Goal: Information Seeking & Learning: Find specific fact

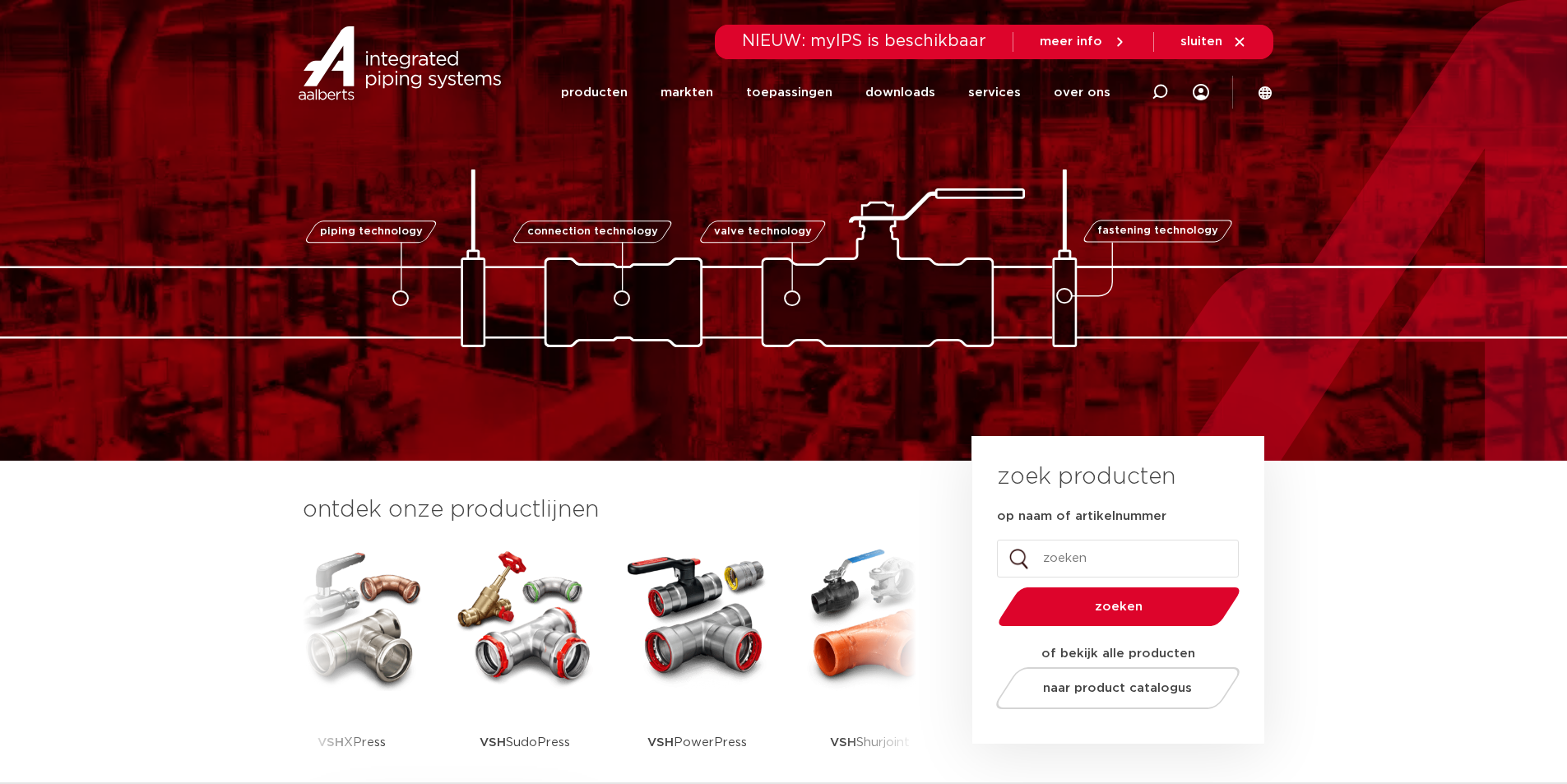
click at [1067, 556] on input "op naam of artikelnummer" at bounding box center [1118, 558] width 242 height 38
paste input "0411158"
type input "0411158"
click at [1148, 605] on span "zoeken" at bounding box center [1119, 606] width 157 height 12
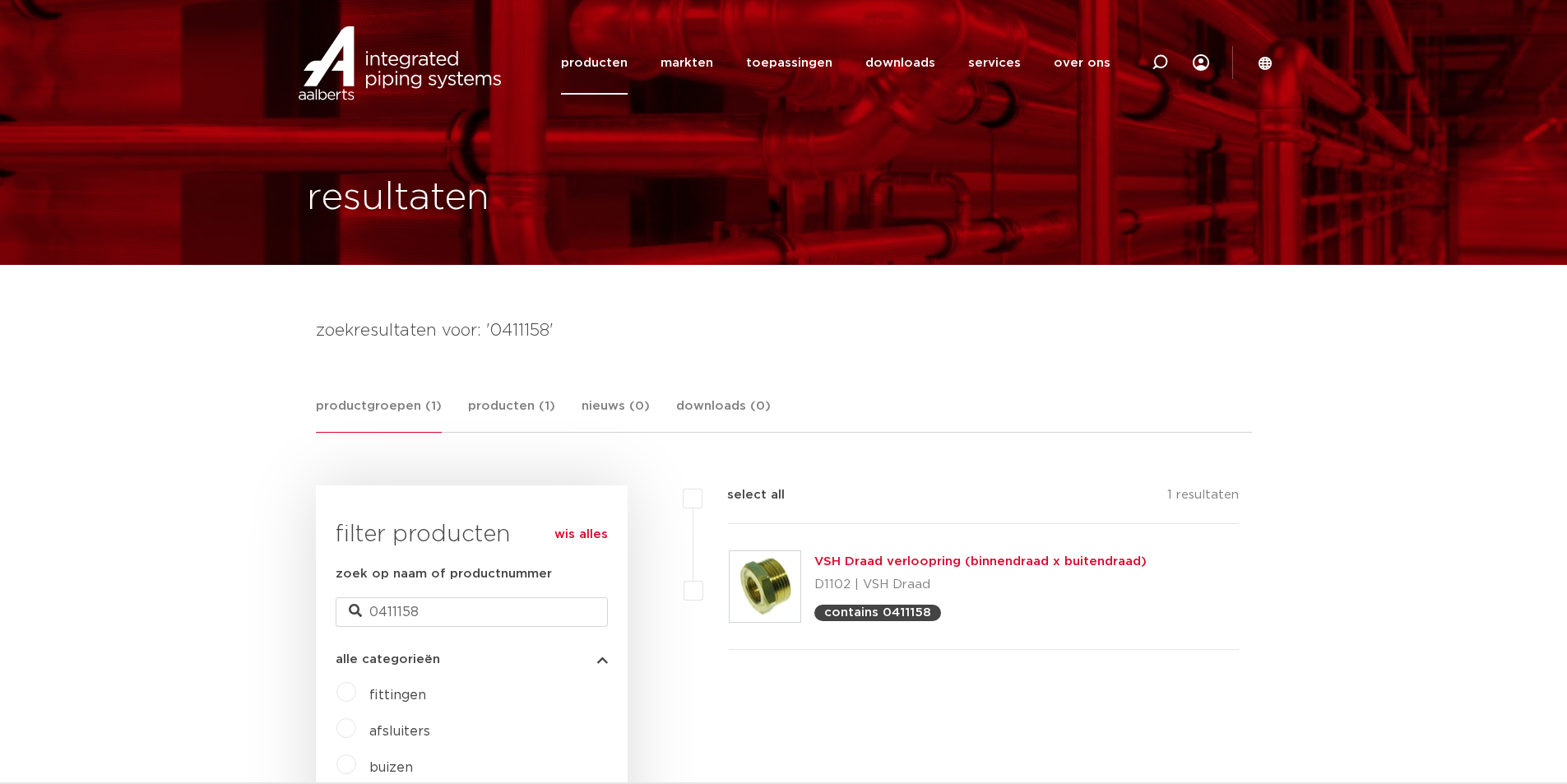
click at [911, 571] on div "VSH Draad verloopring (binnendraad x buitendraad) D1102 | VSH Draad contains 04…" at bounding box center [981, 587] width 333 height 69
click at [912, 563] on link "VSH Draad verloopring (binnendraad x buitendraad)" at bounding box center [981, 561] width 333 height 12
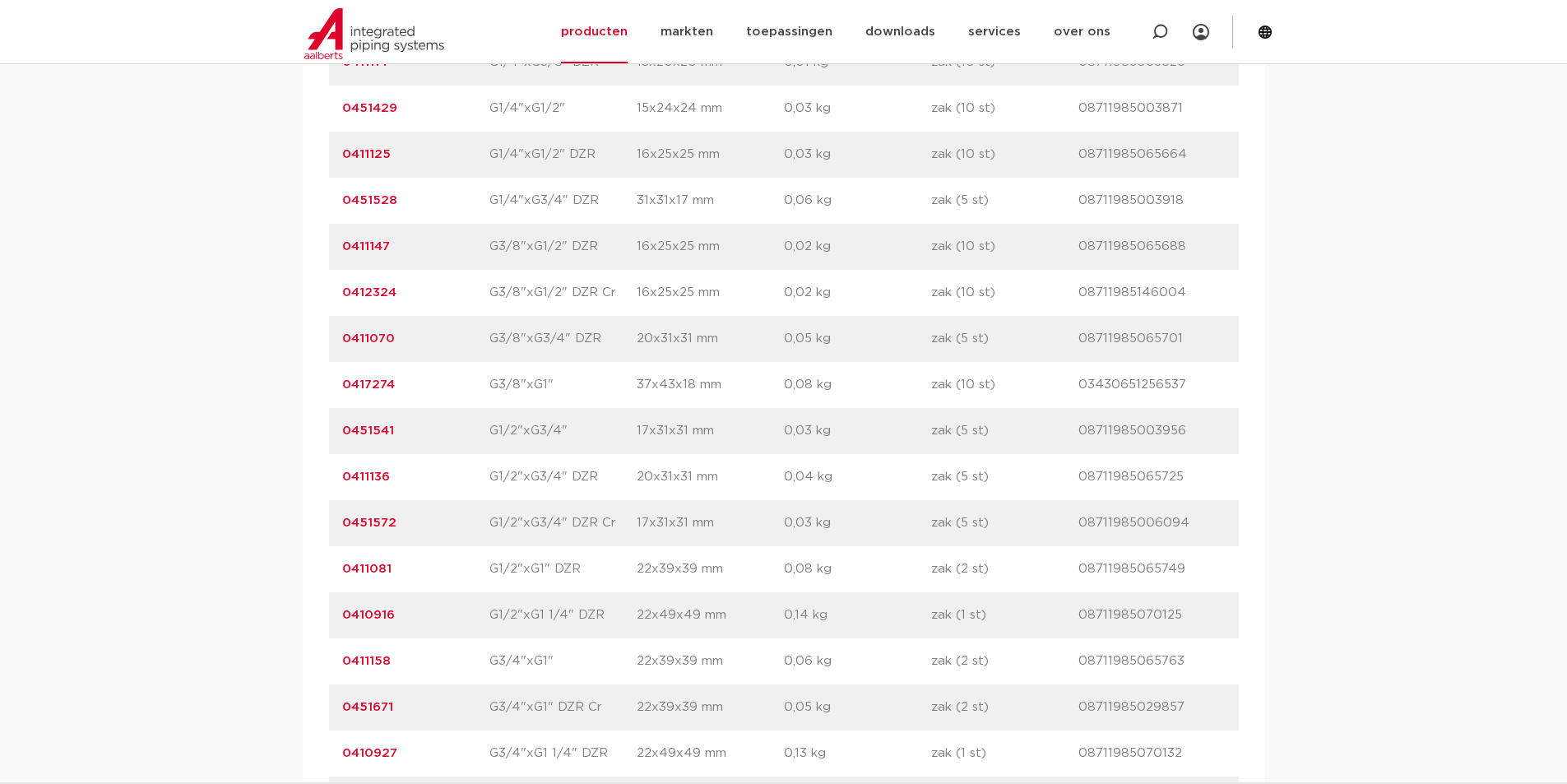
scroll to position [1480, 0]
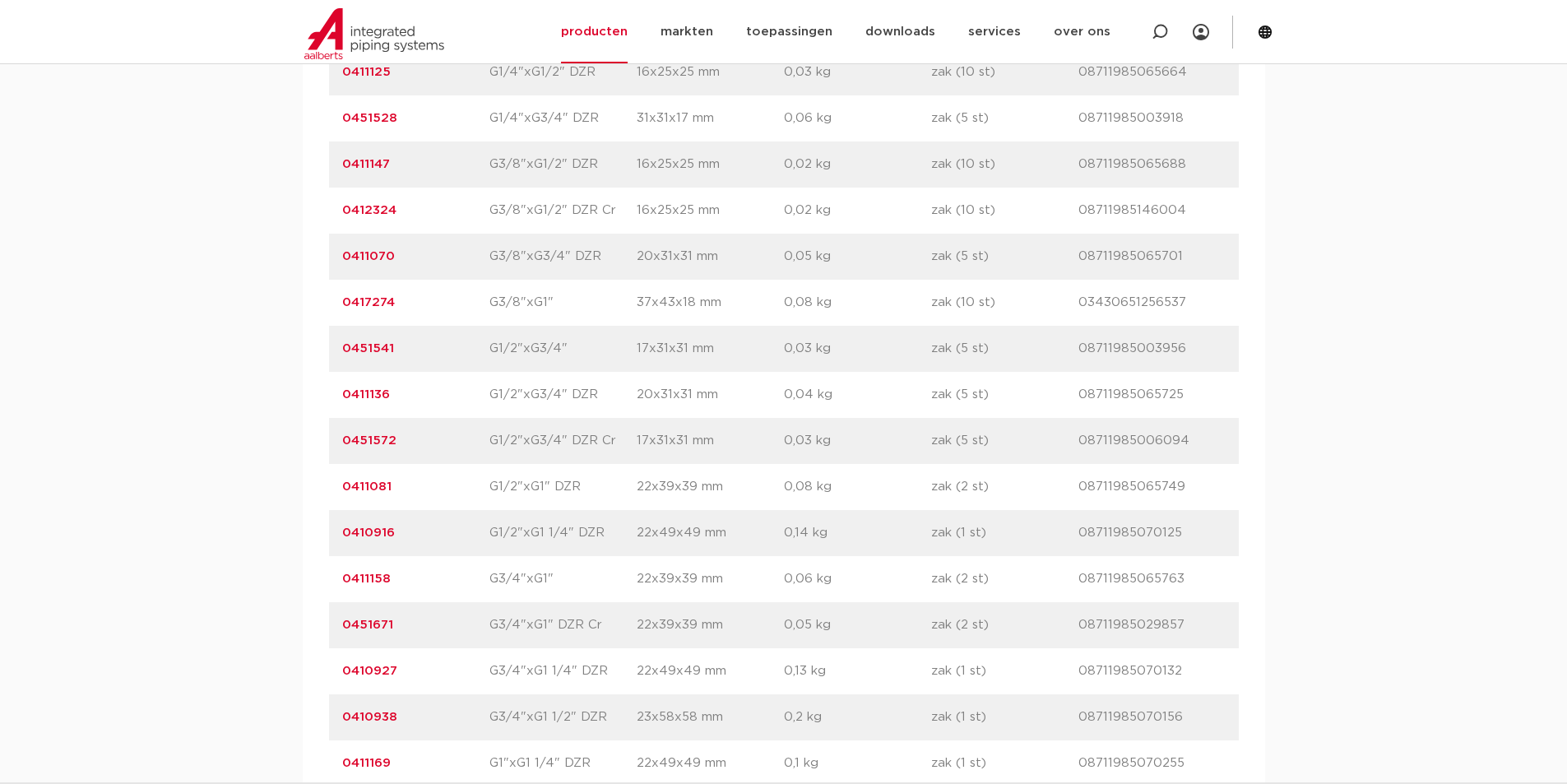
click at [373, 580] on link "0411158" at bounding box center [366, 579] width 49 height 12
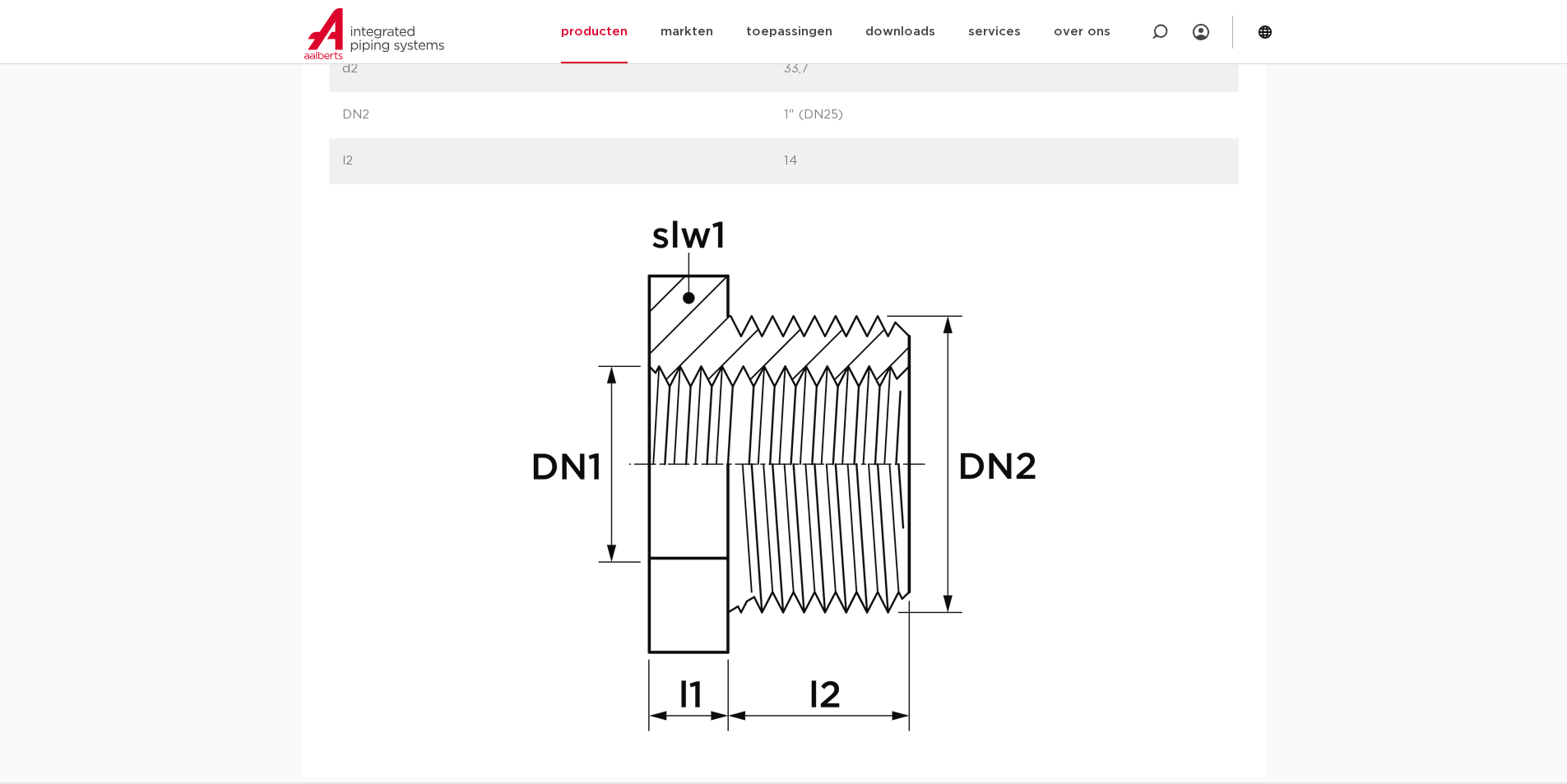
scroll to position [1151, 0]
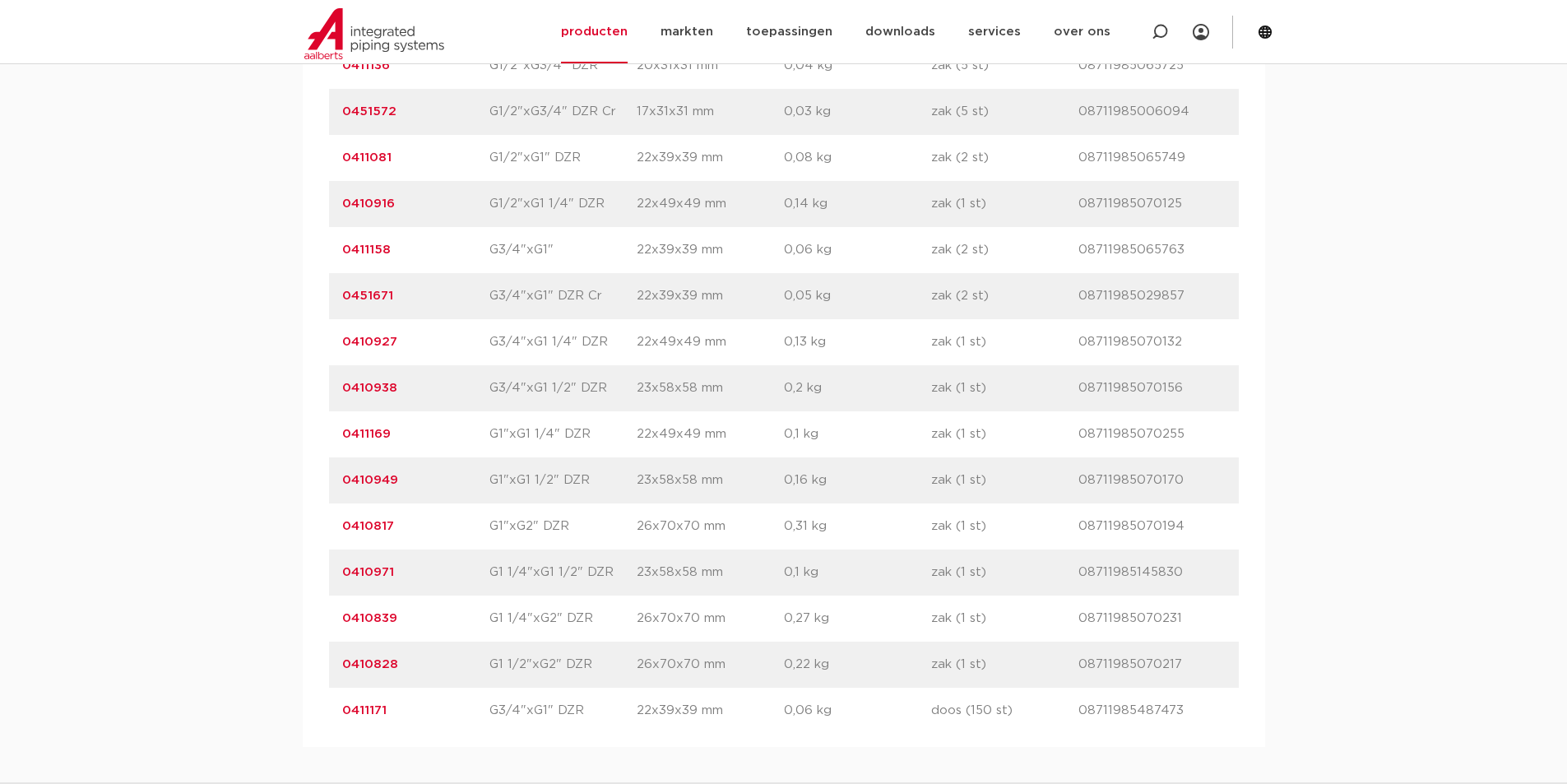
scroll to position [1973, 0]
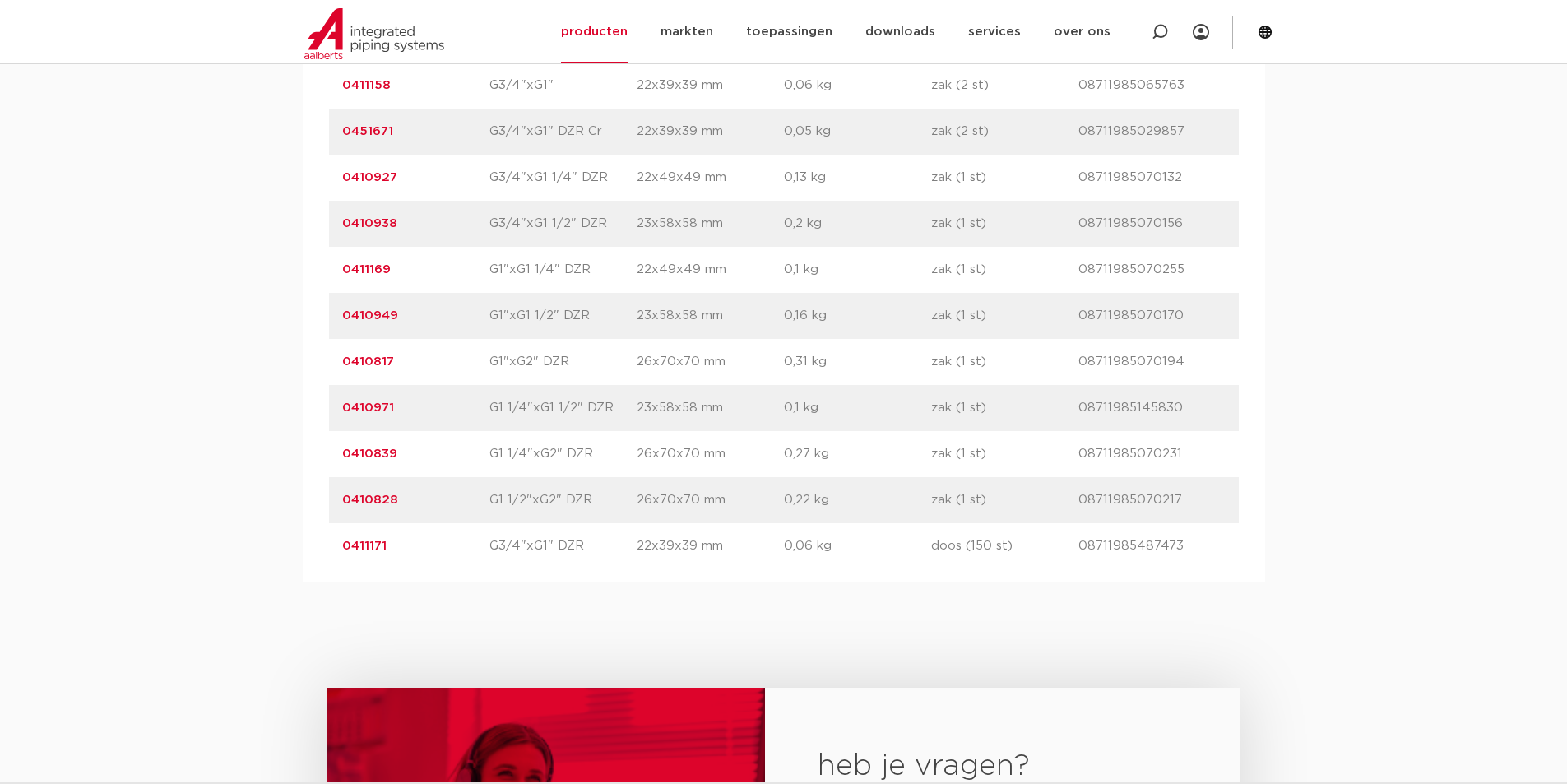
click at [383, 543] on link "0411171" at bounding box center [365, 546] width 44 height 12
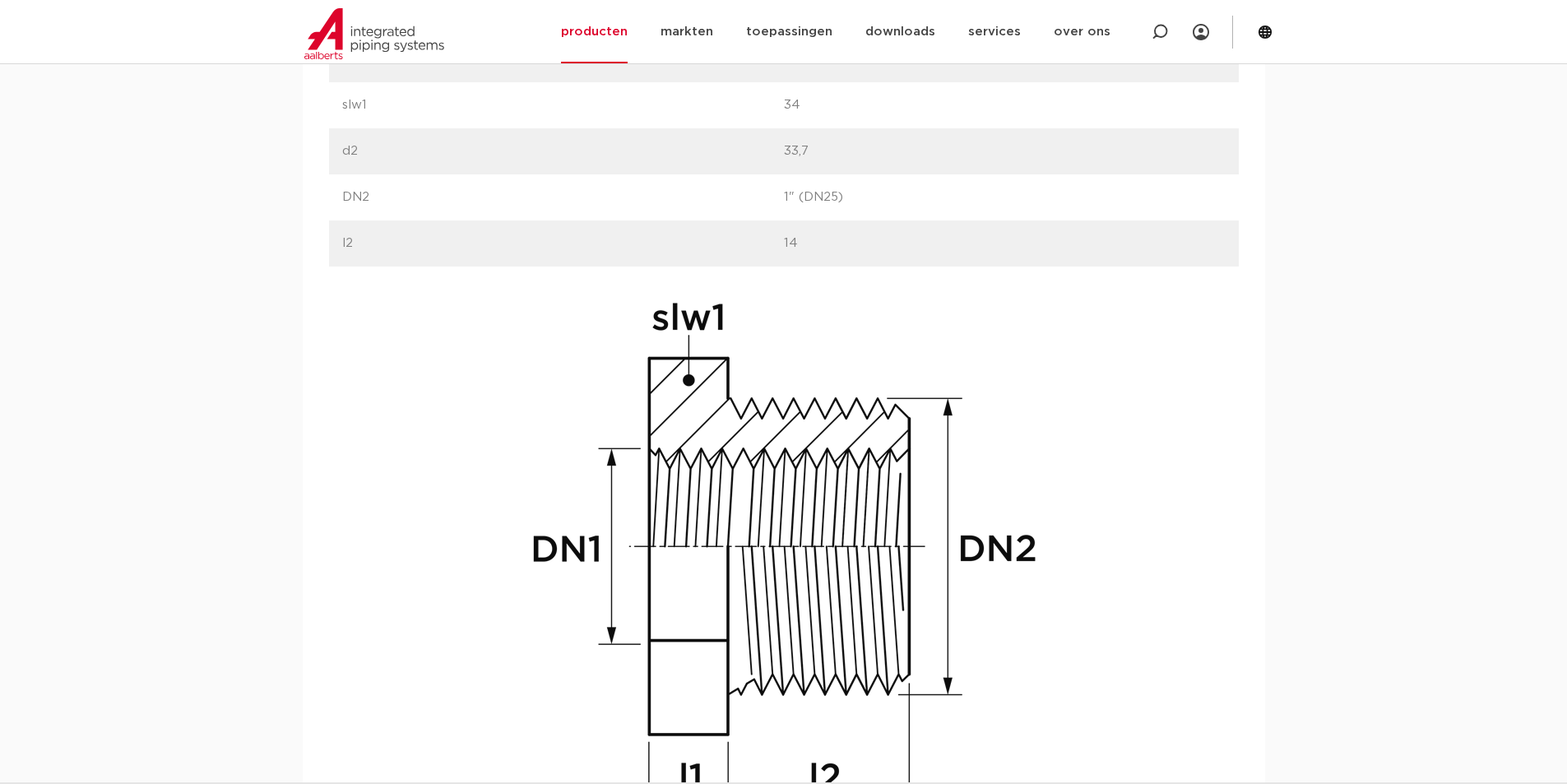
scroll to position [987, 0]
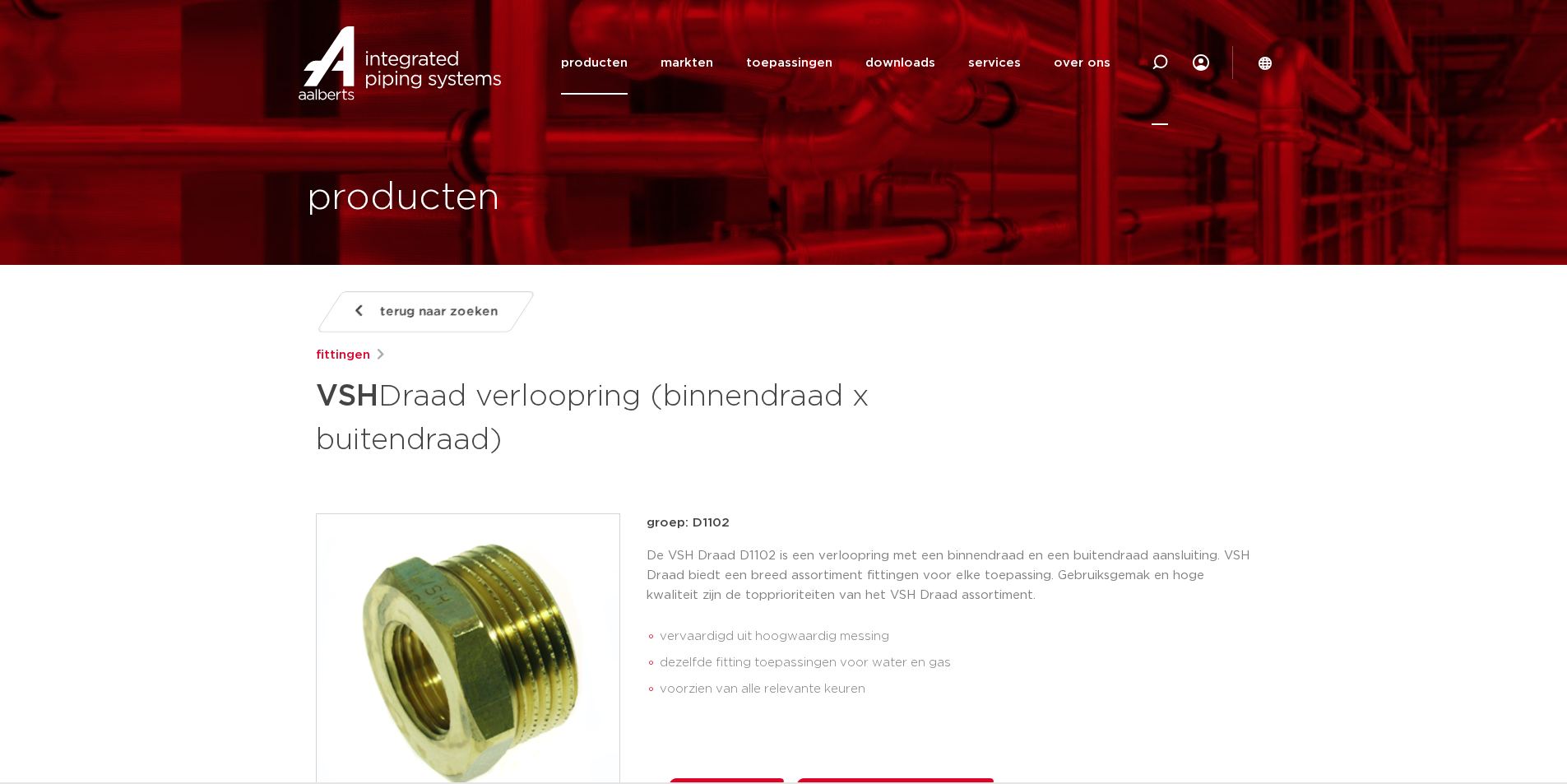
click at [1168, 60] on icon at bounding box center [1160, 62] width 20 height 20
click at [1159, 60] on icon at bounding box center [1160, 65] width 23 height 23
click at [1161, 60] on icon at bounding box center [1160, 62] width 20 height 20
click at [850, 71] on input "Zoeken" at bounding box center [912, 60] width 518 height 33
paste input "0452650"
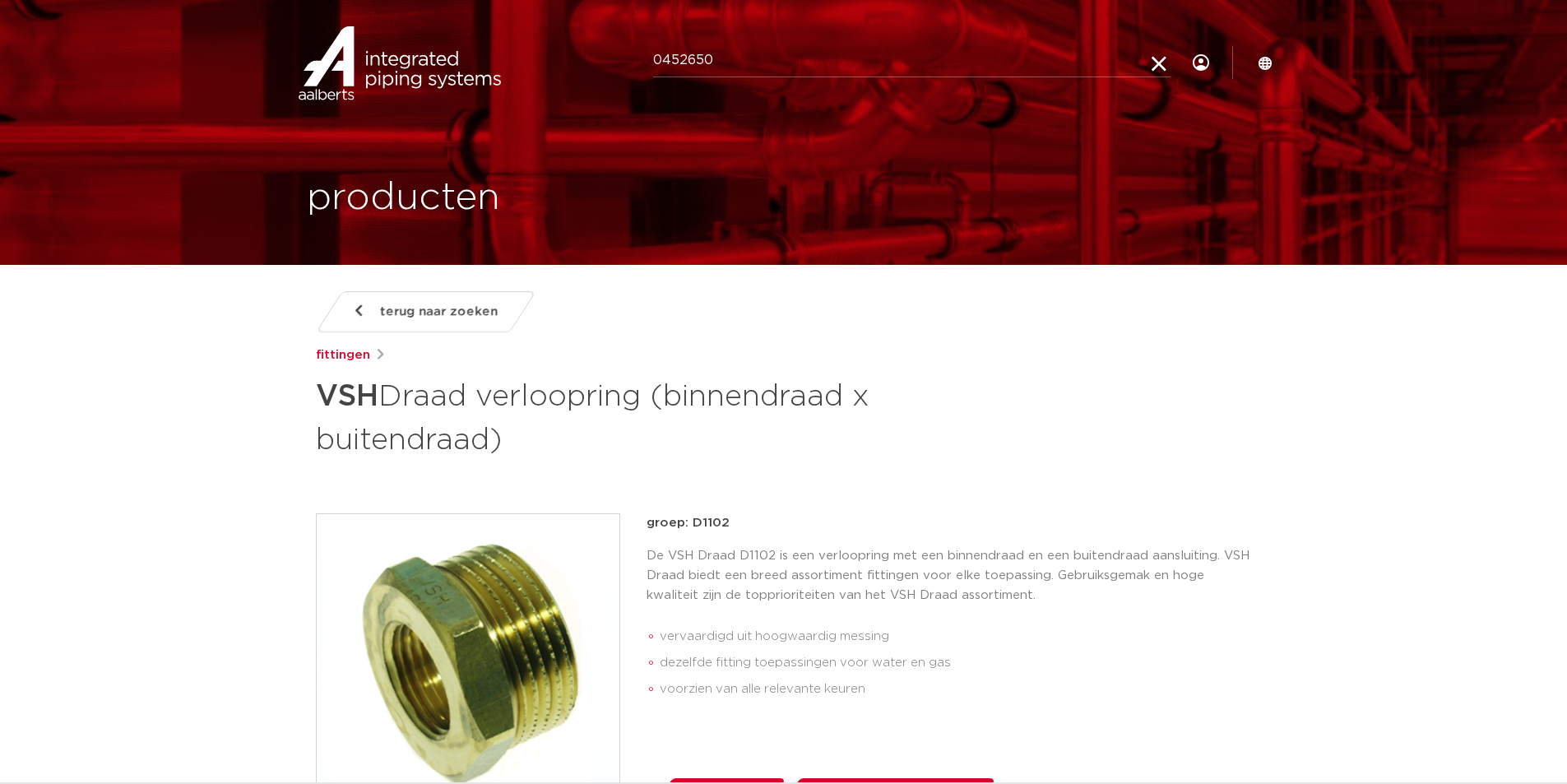
type input "0452650"
click button "Zoeken" at bounding box center [0, 0] width 0 height 0
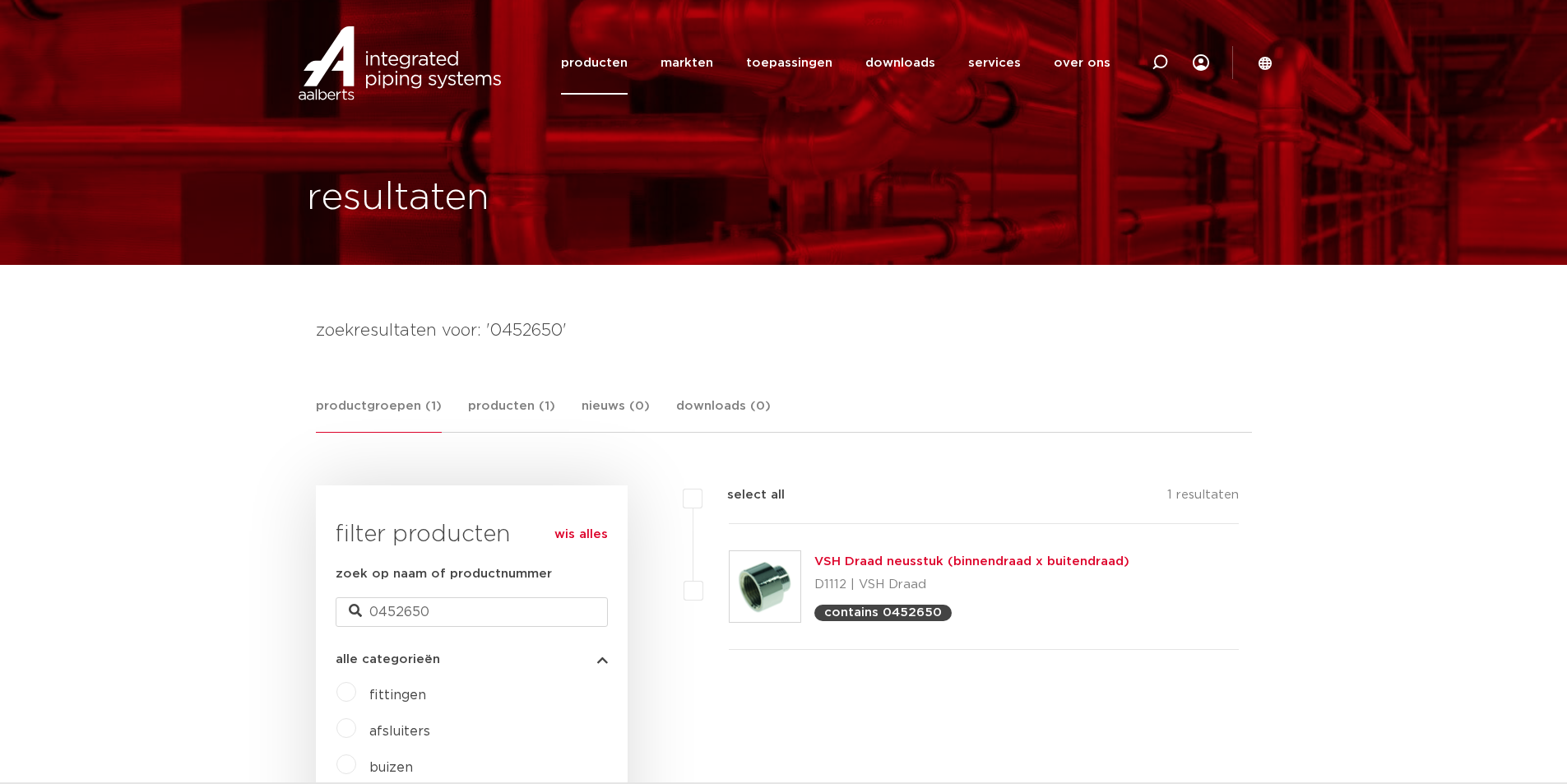
click at [948, 558] on link "VSH Draad neusstuk (binnendraad x buitendraad)" at bounding box center [972, 561] width 315 height 12
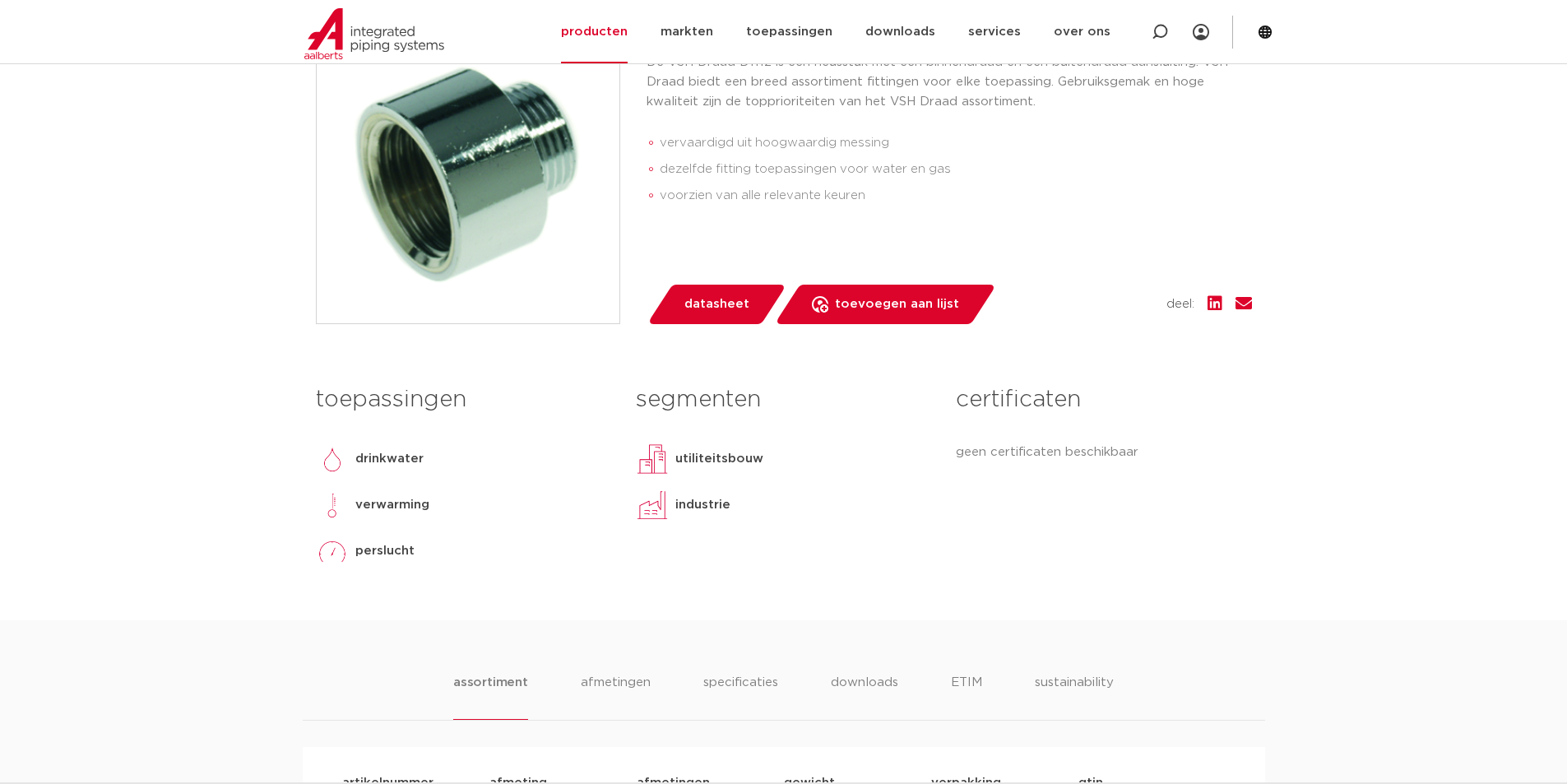
scroll to position [905, 0]
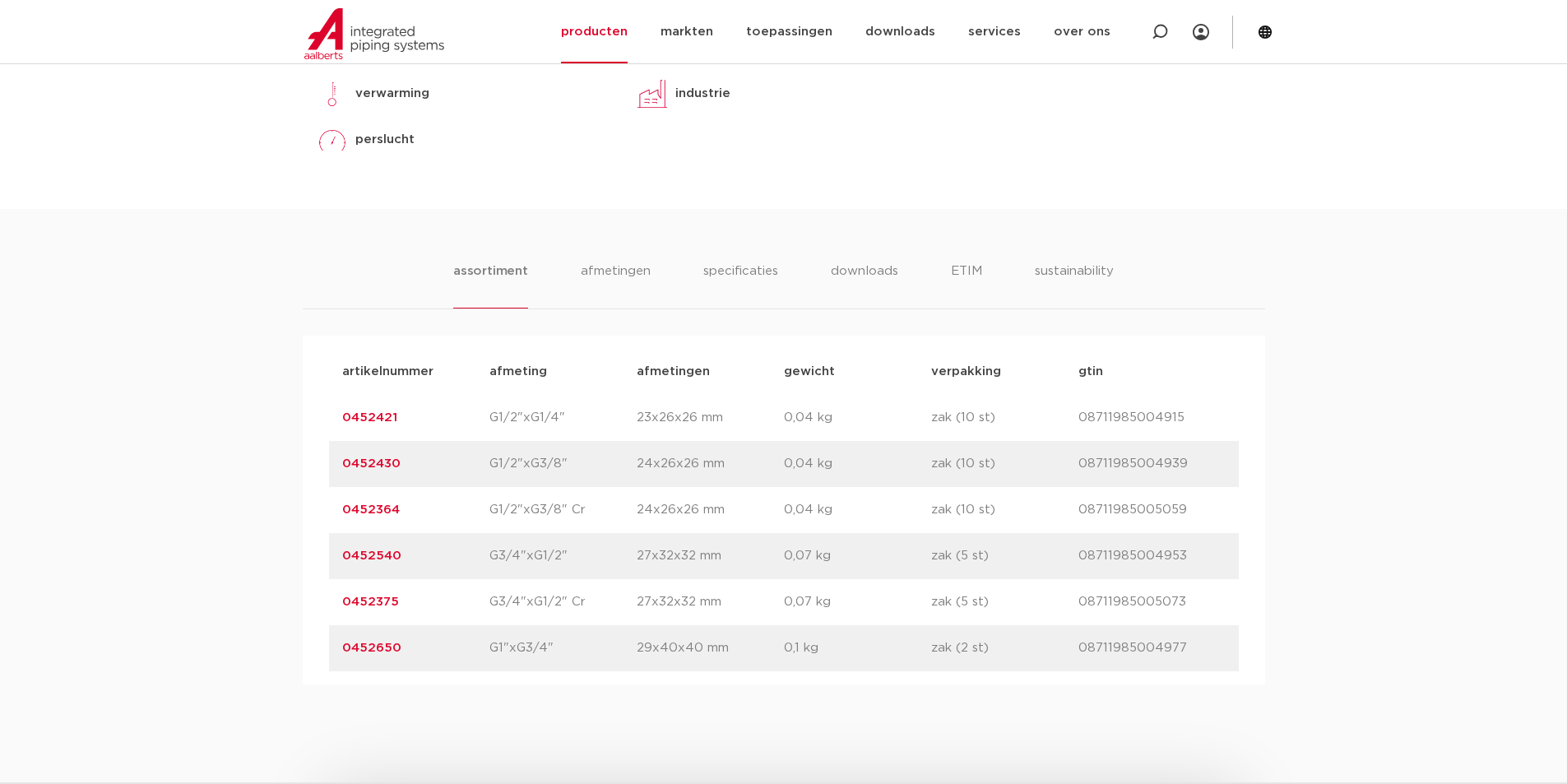
click at [382, 646] on link "0452650" at bounding box center [372, 648] width 60 height 12
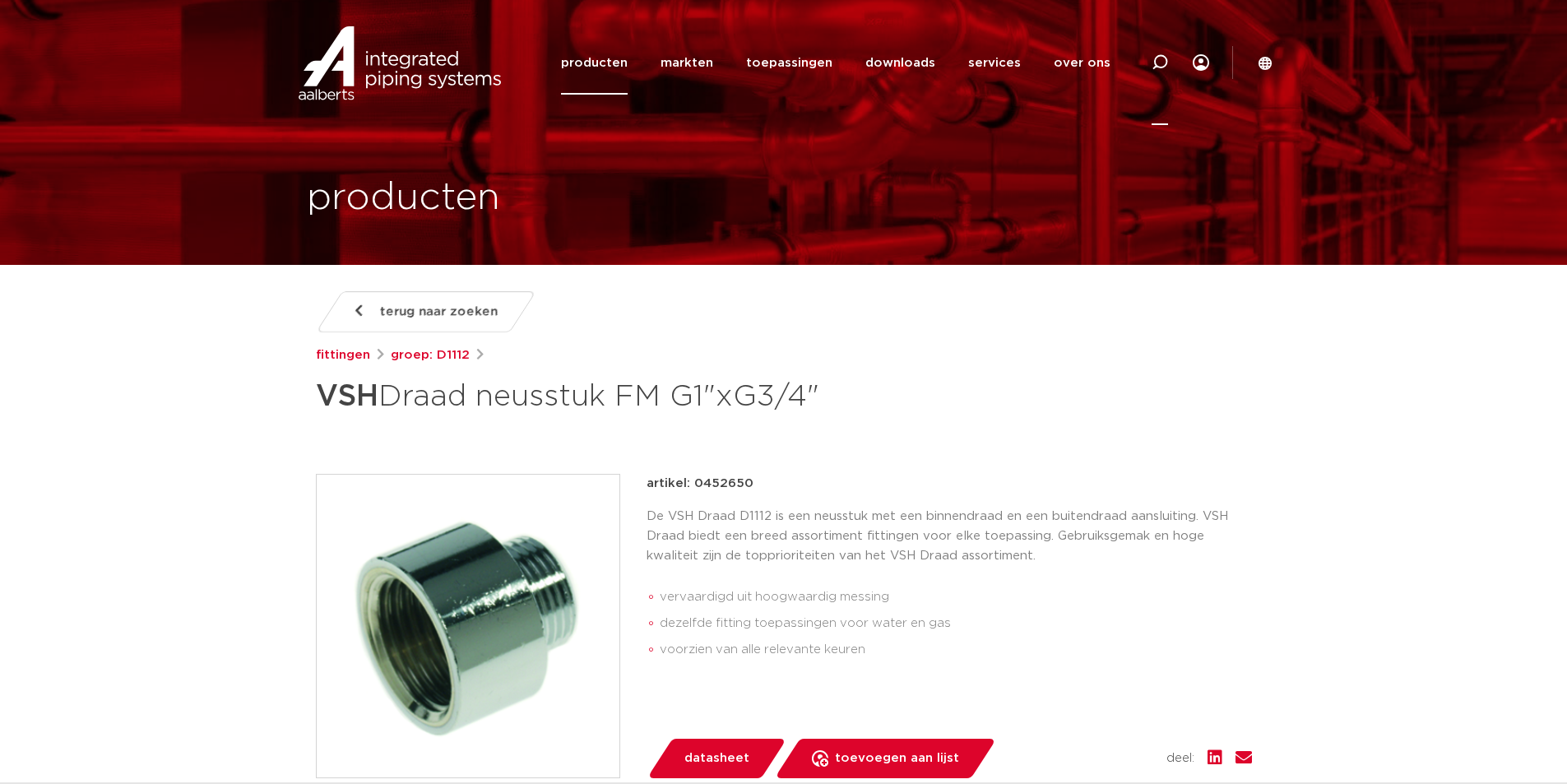
click at [1161, 64] on icon at bounding box center [1160, 62] width 17 height 17
click at [751, 41] on div "Zoeken producten markten toepassingen downloads alle downloads certificaten cad…" at bounding box center [890, 62] width 764 height 125
click at [752, 54] on input "Zoeken" at bounding box center [912, 60] width 518 height 33
paste input "0411158"
type input "0411158"
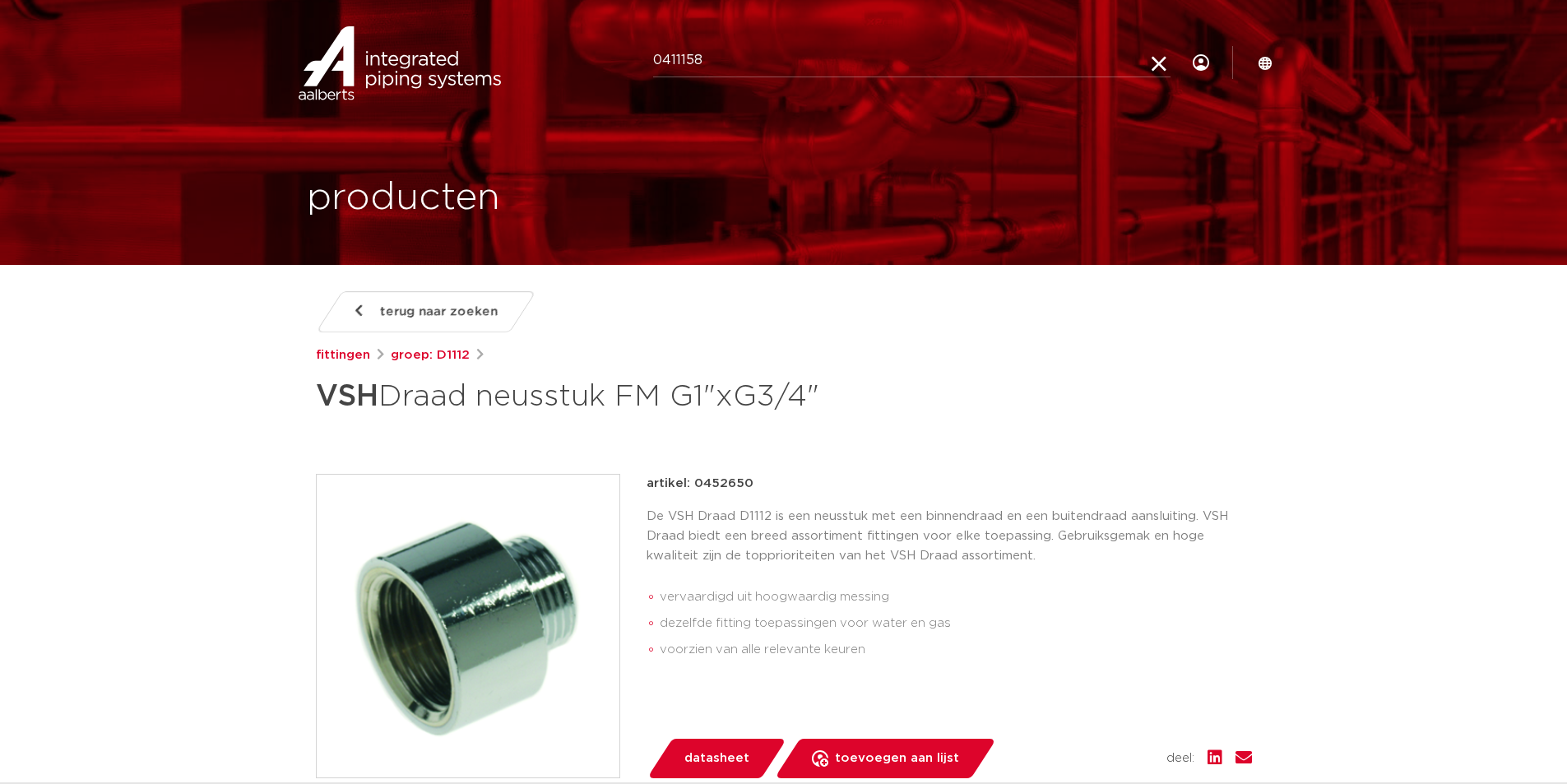
click button "Zoeken" at bounding box center [0, 0] width 0 height 0
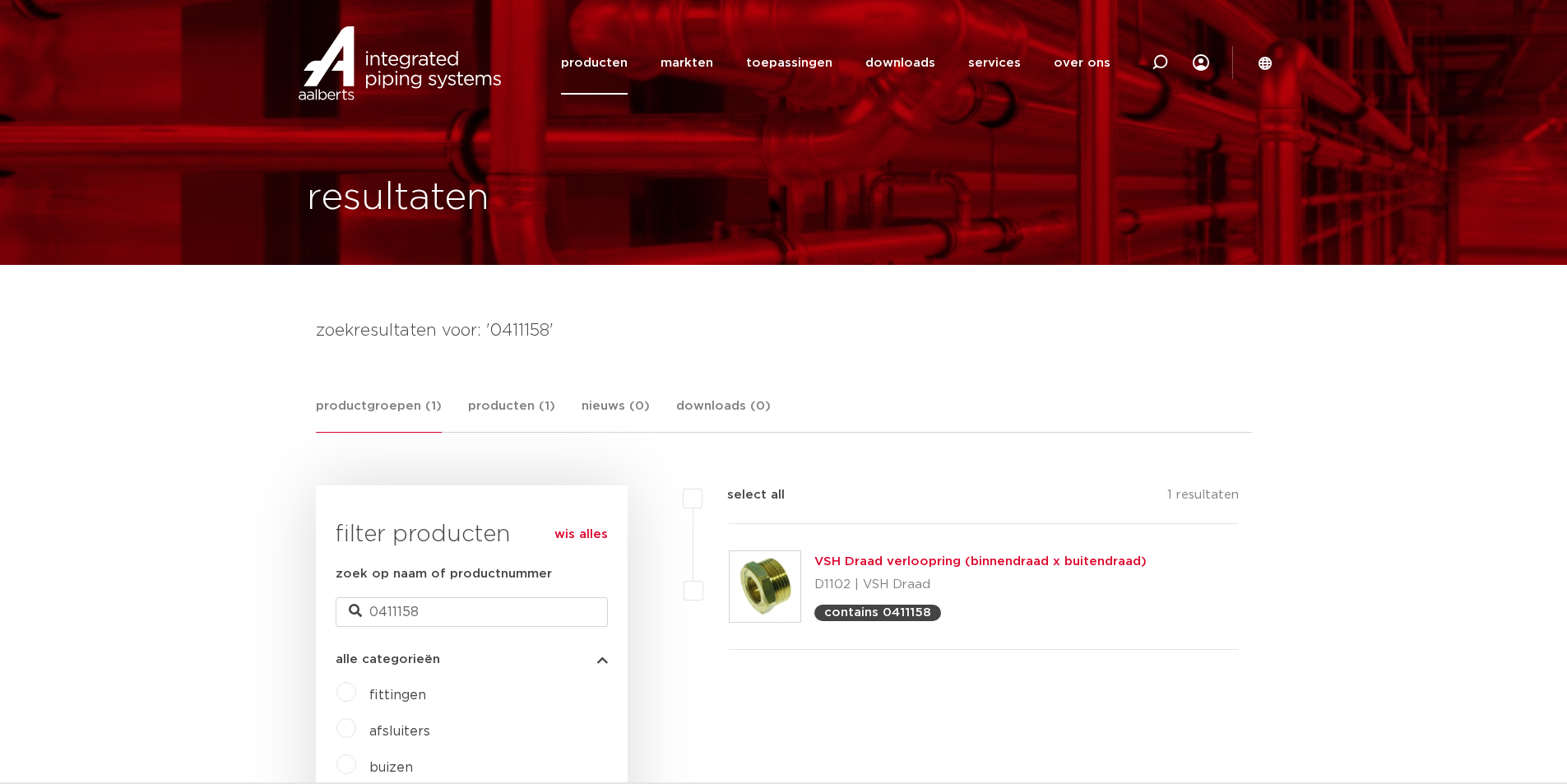
click at [976, 563] on link "VSH Draad verloopring (binnendraad x buitendraad)" at bounding box center [981, 561] width 333 height 12
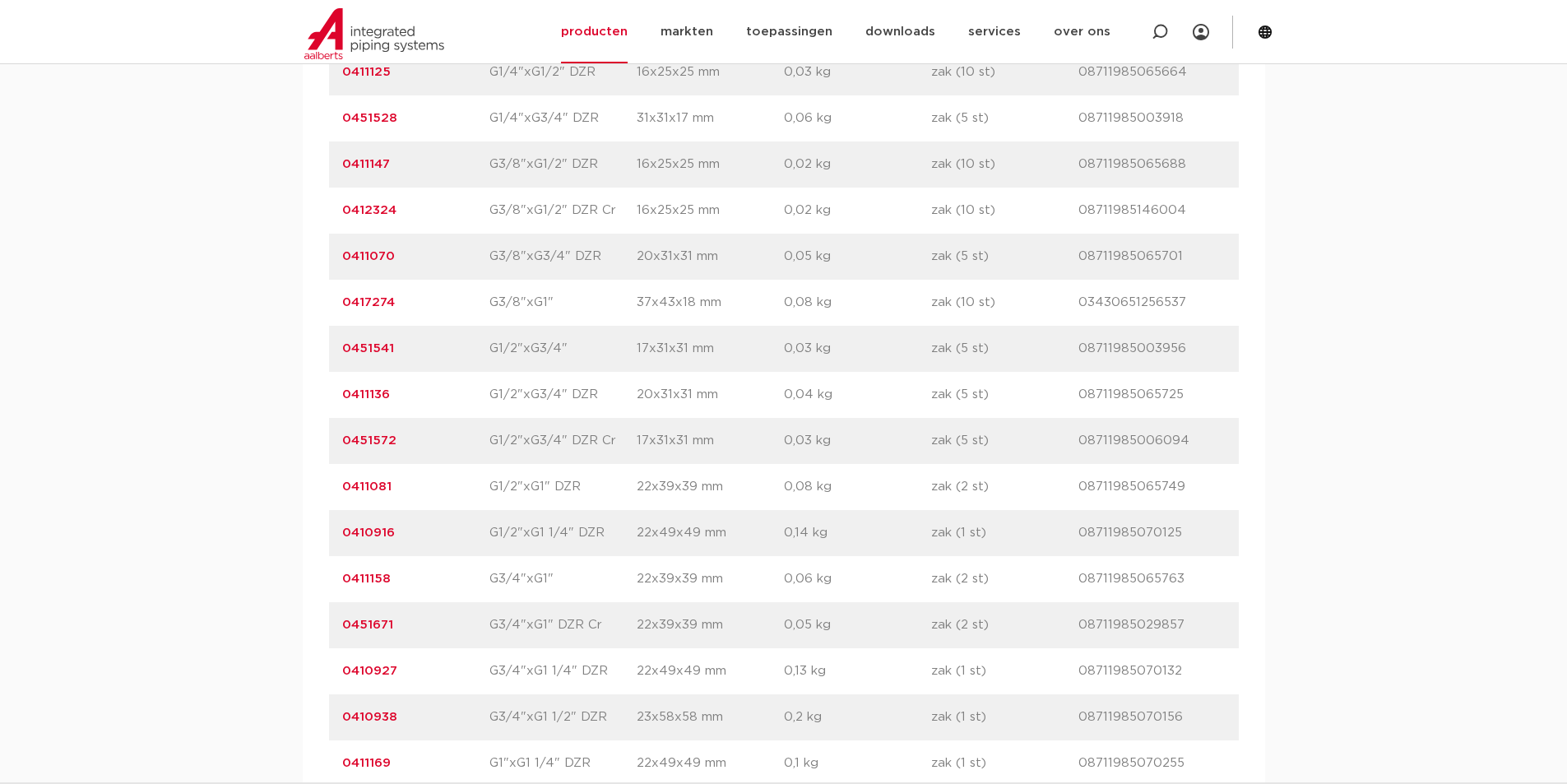
scroll to position [1727, 0]
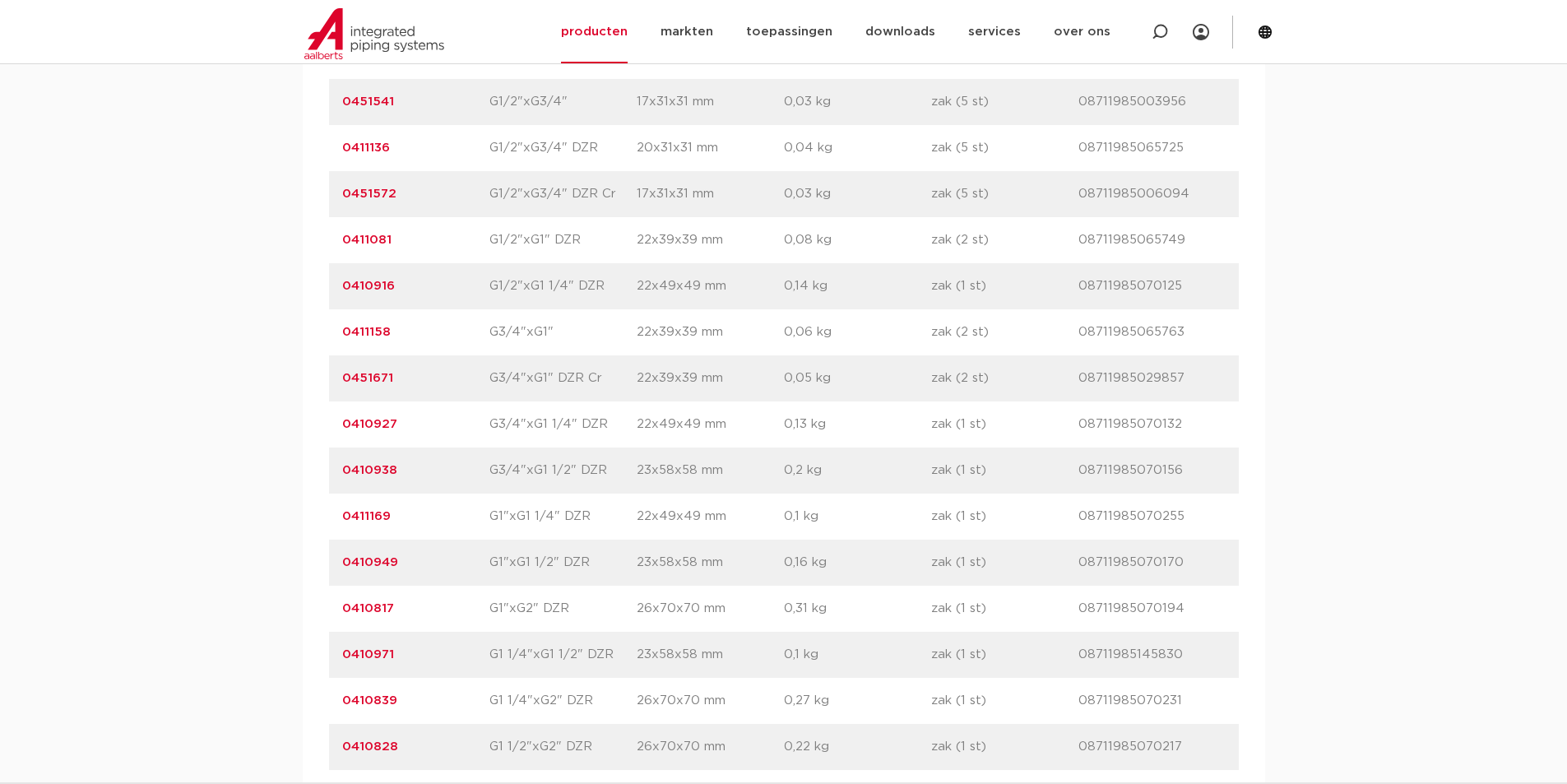
click at [366, 331] on link "0411158" at bounding box center [366, 332] width 49 height 12
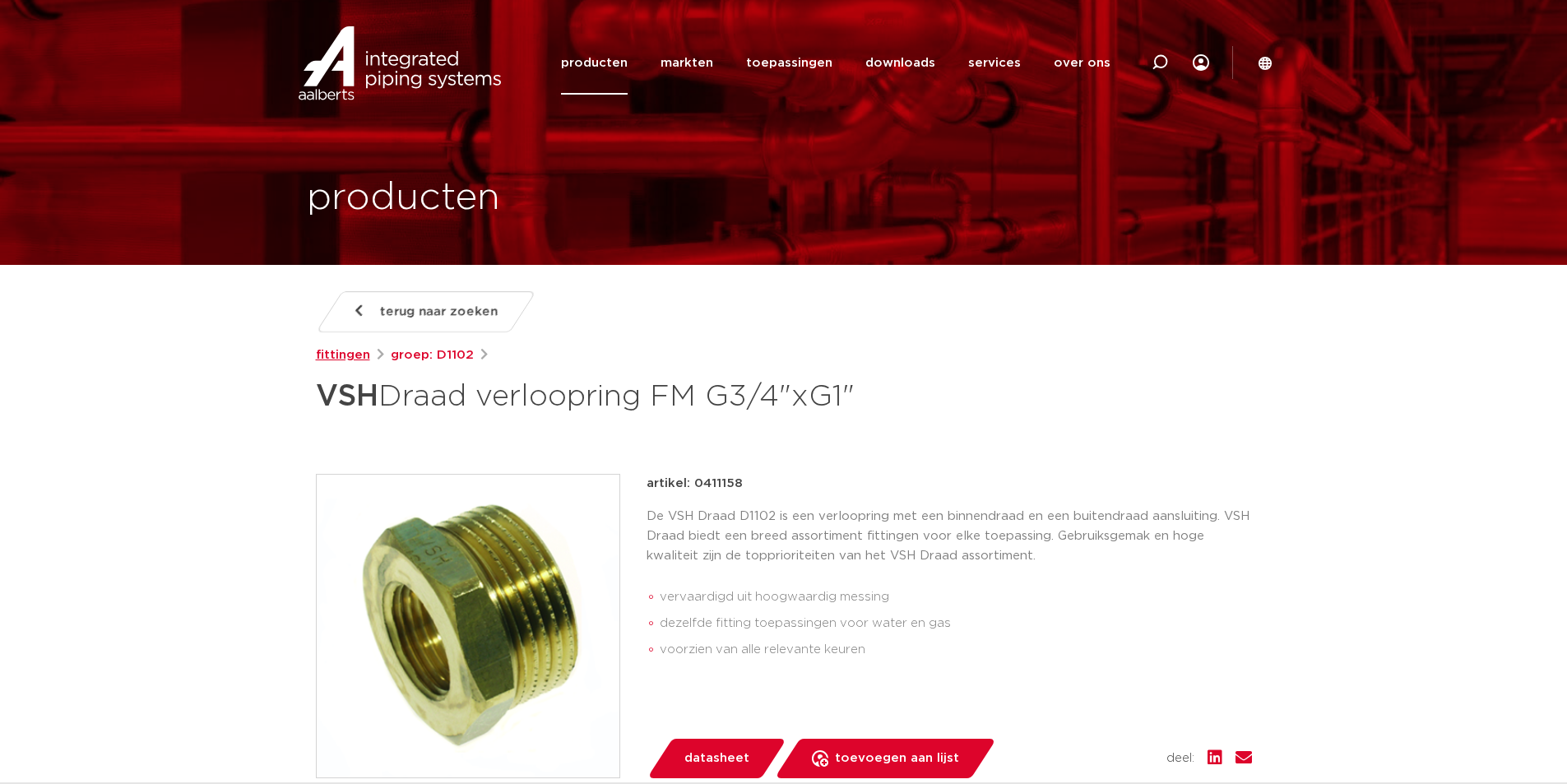
click at [326, 356] on link "fittingen" at bounding box center [342, 356] width 54 height 20
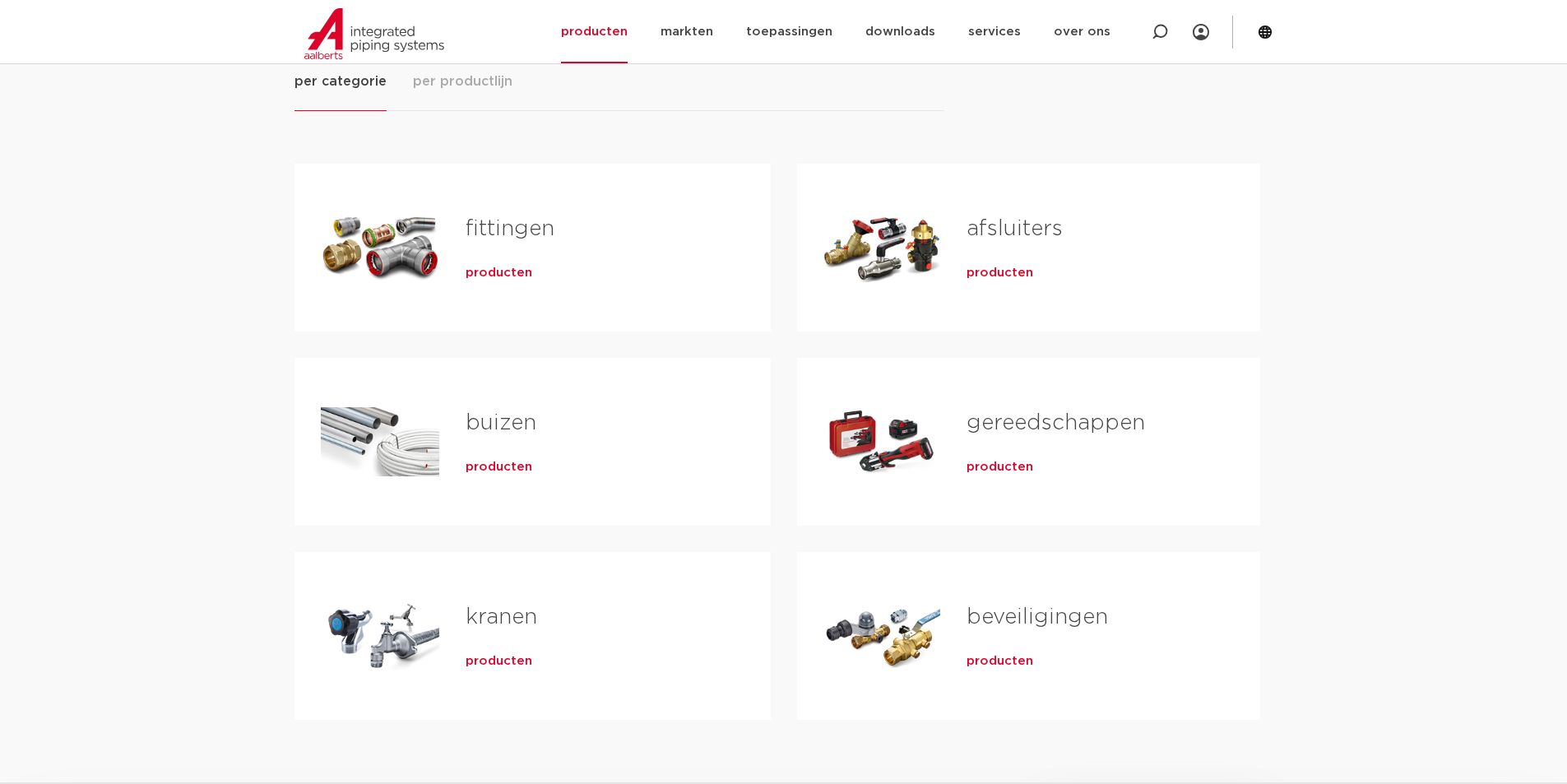
scroll to position [247, 0]
click at [509, 218] on link "fittingen" at bounding box center [510, 228] width 89 height 21
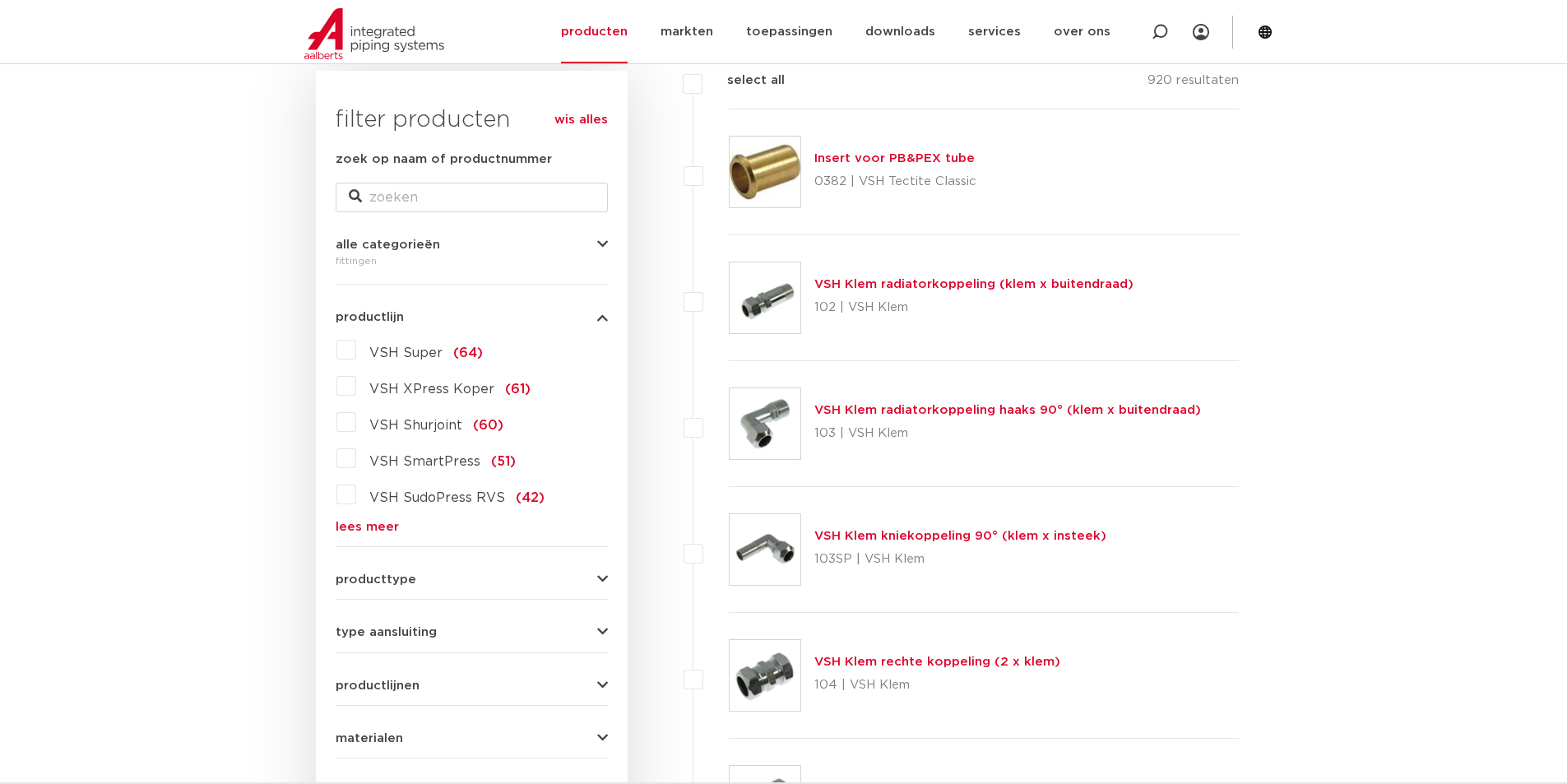
scroll to position [576, 0]
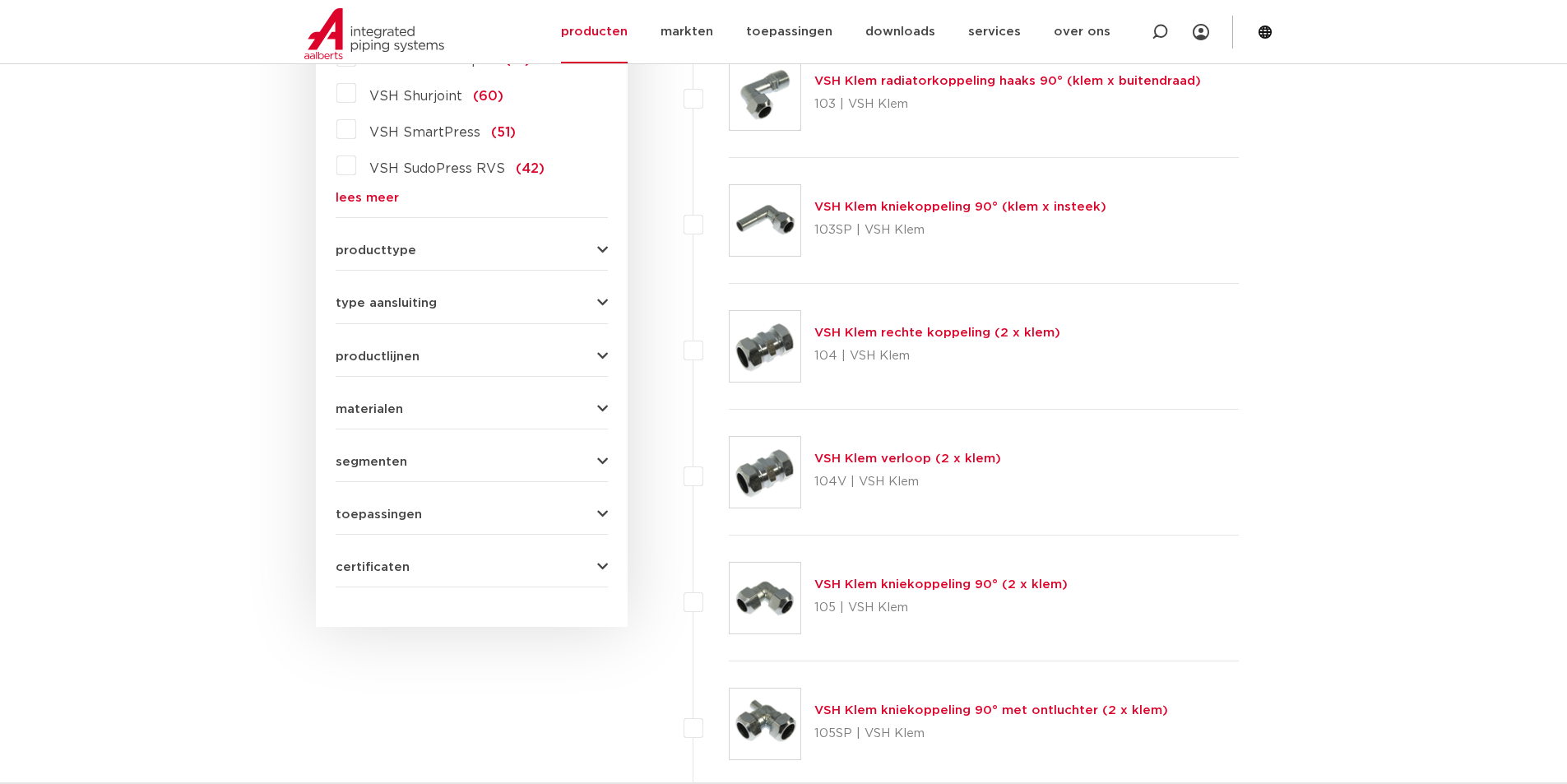
click at [401, 408] on button "materialen" at bounding box center [471, 409] width 272 height 12
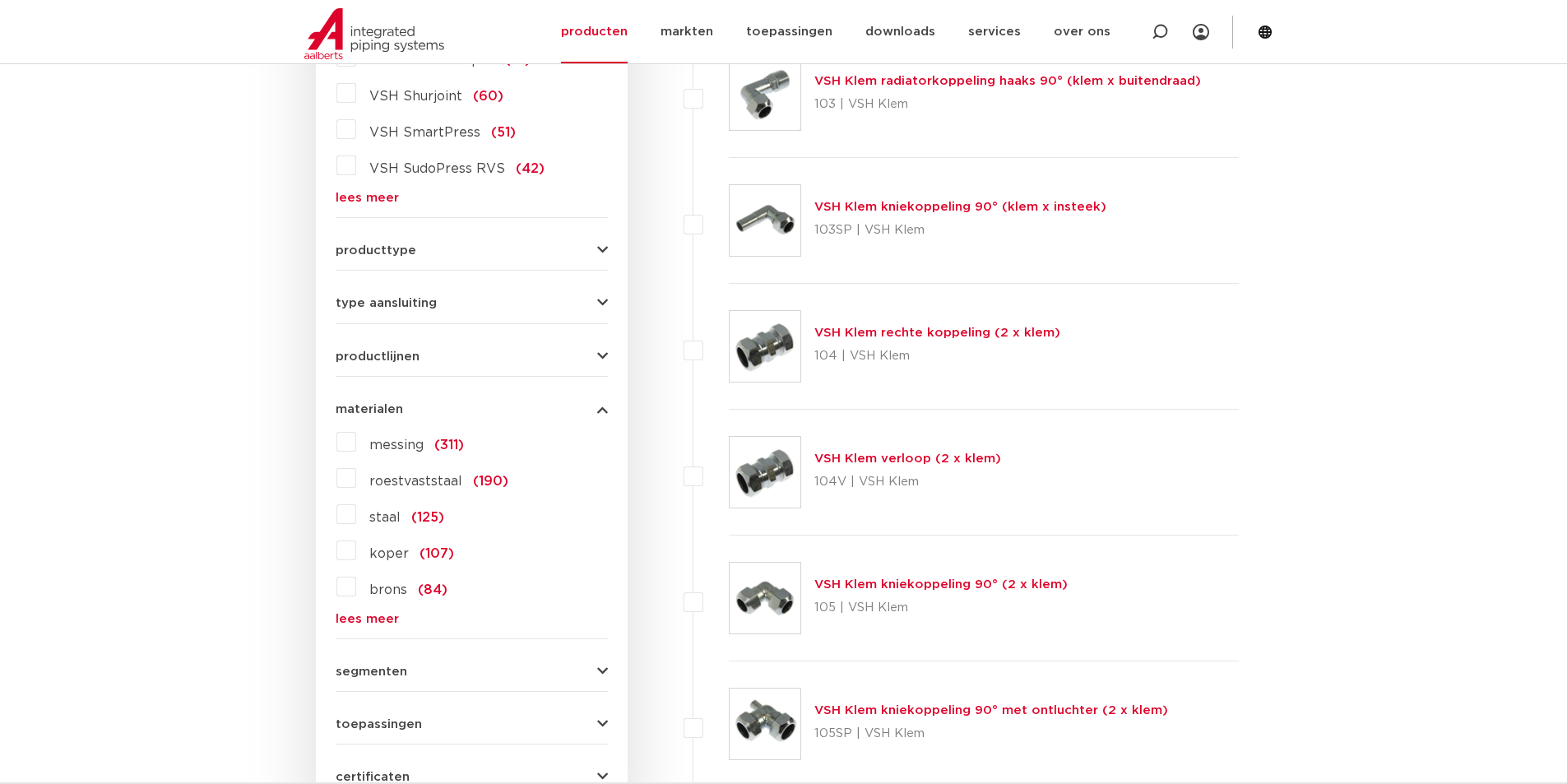
click at [377, 444] on span "messing" at bounding box center [396, 444] width 54 height 13
click at [0, 0] on input "messing (311)" at bounding box center [0, 0] width 0 height 0
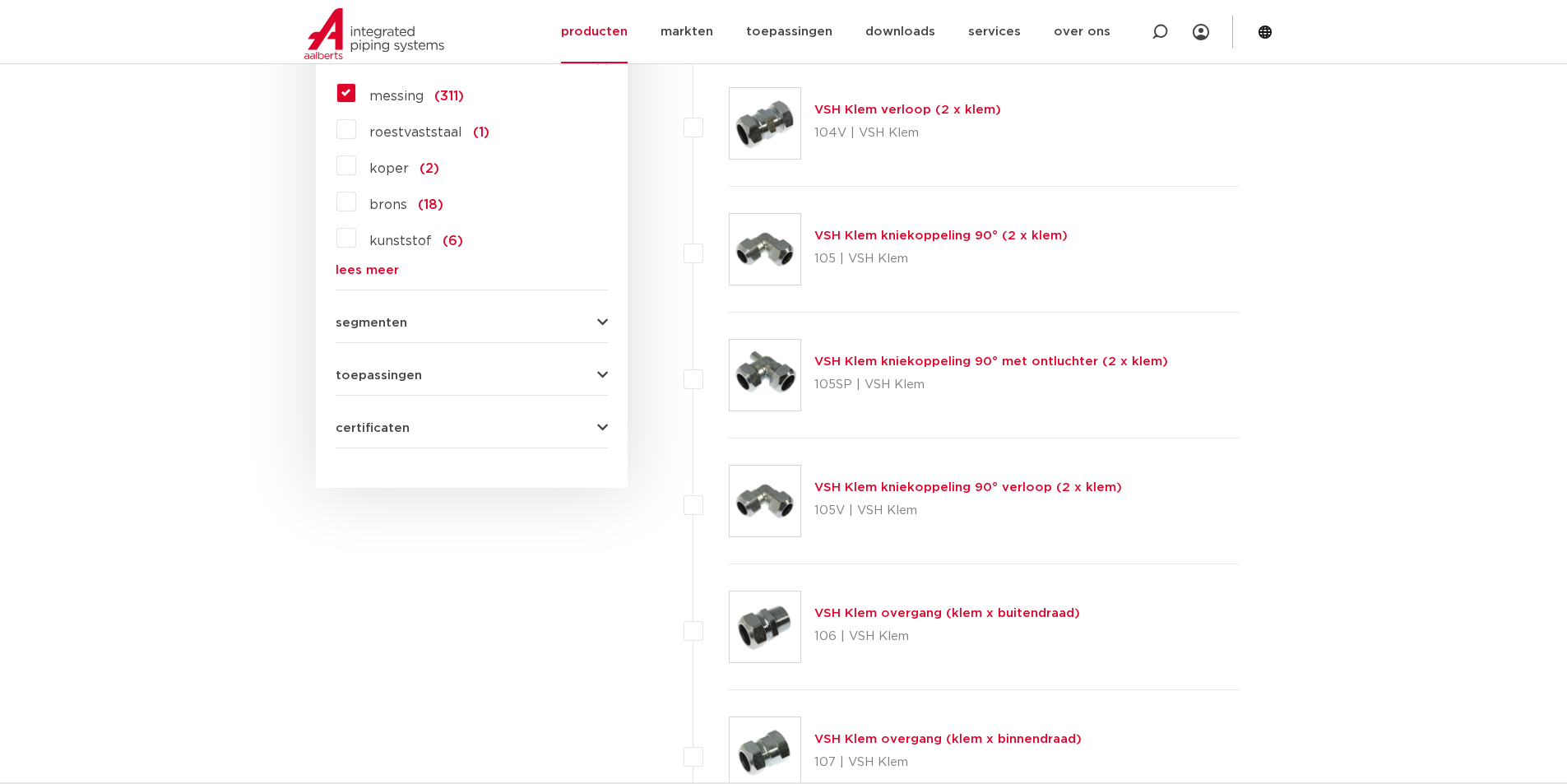
scroll to position [513, 0]
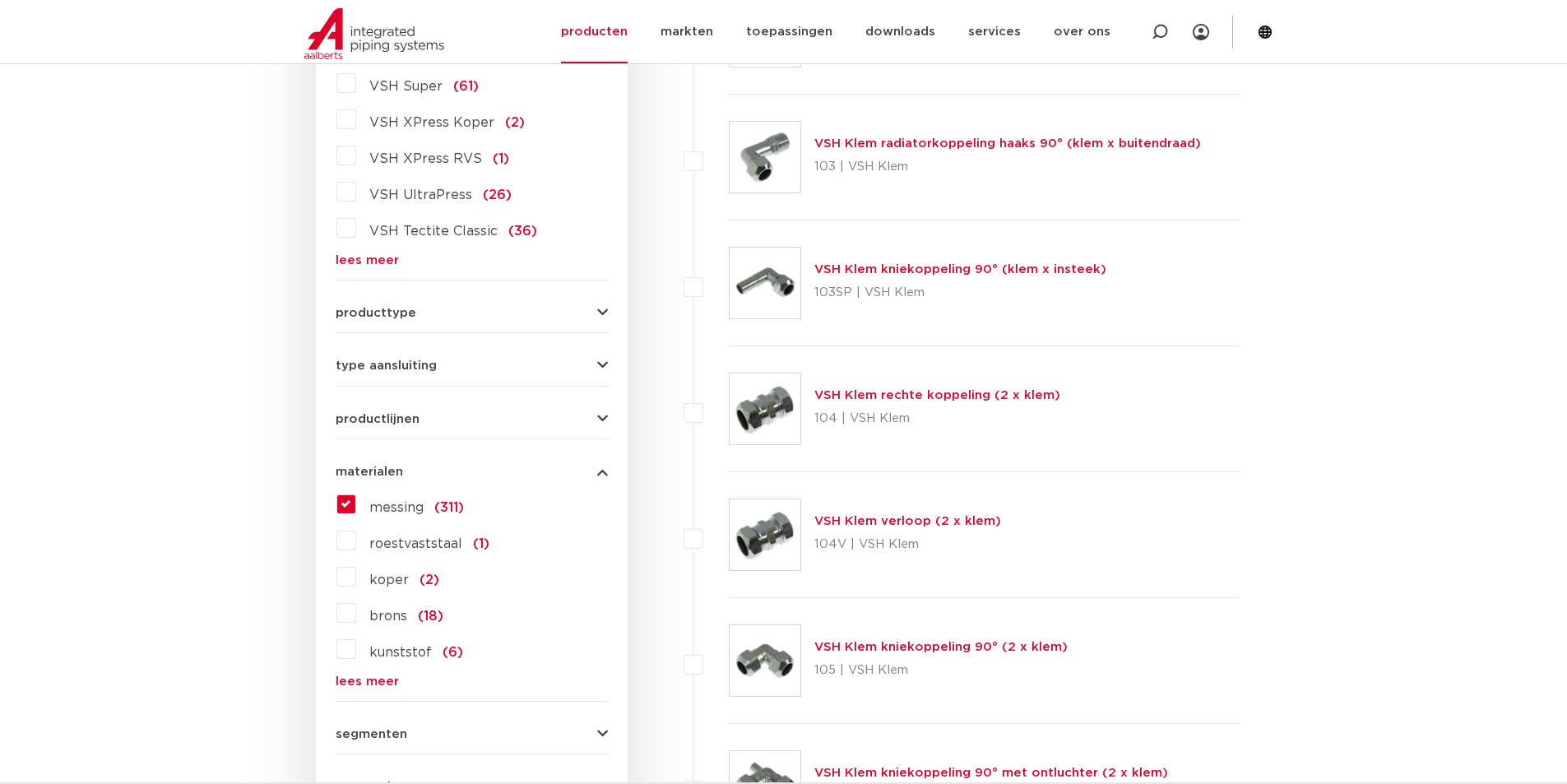
click at [591, 364] on button "type aansluiting" at bounding box center [471, 365] width 272 height 12
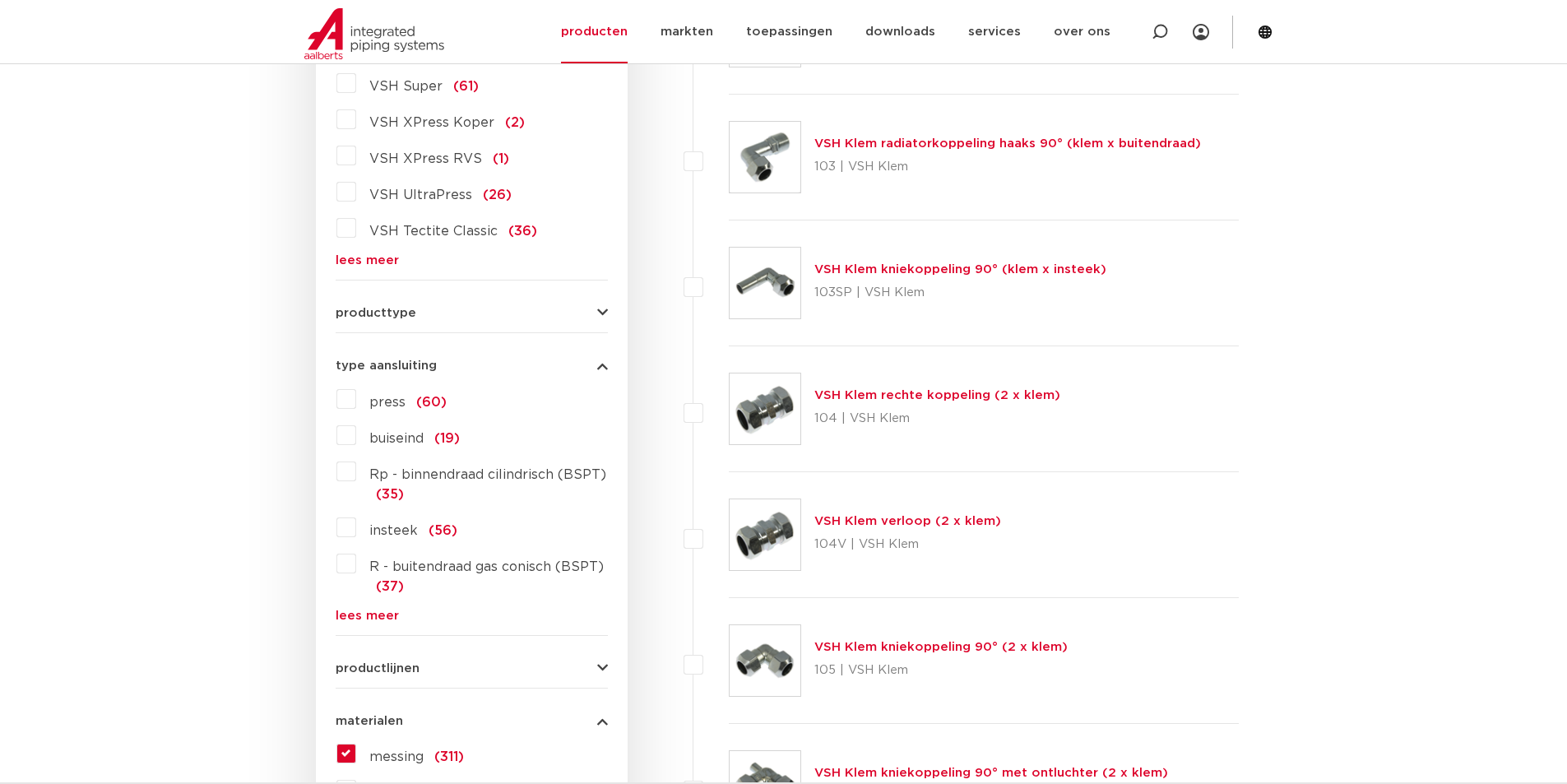
click at [366, 612] on link "lees meer" at bounding box center [471, 616] width 272 height 12
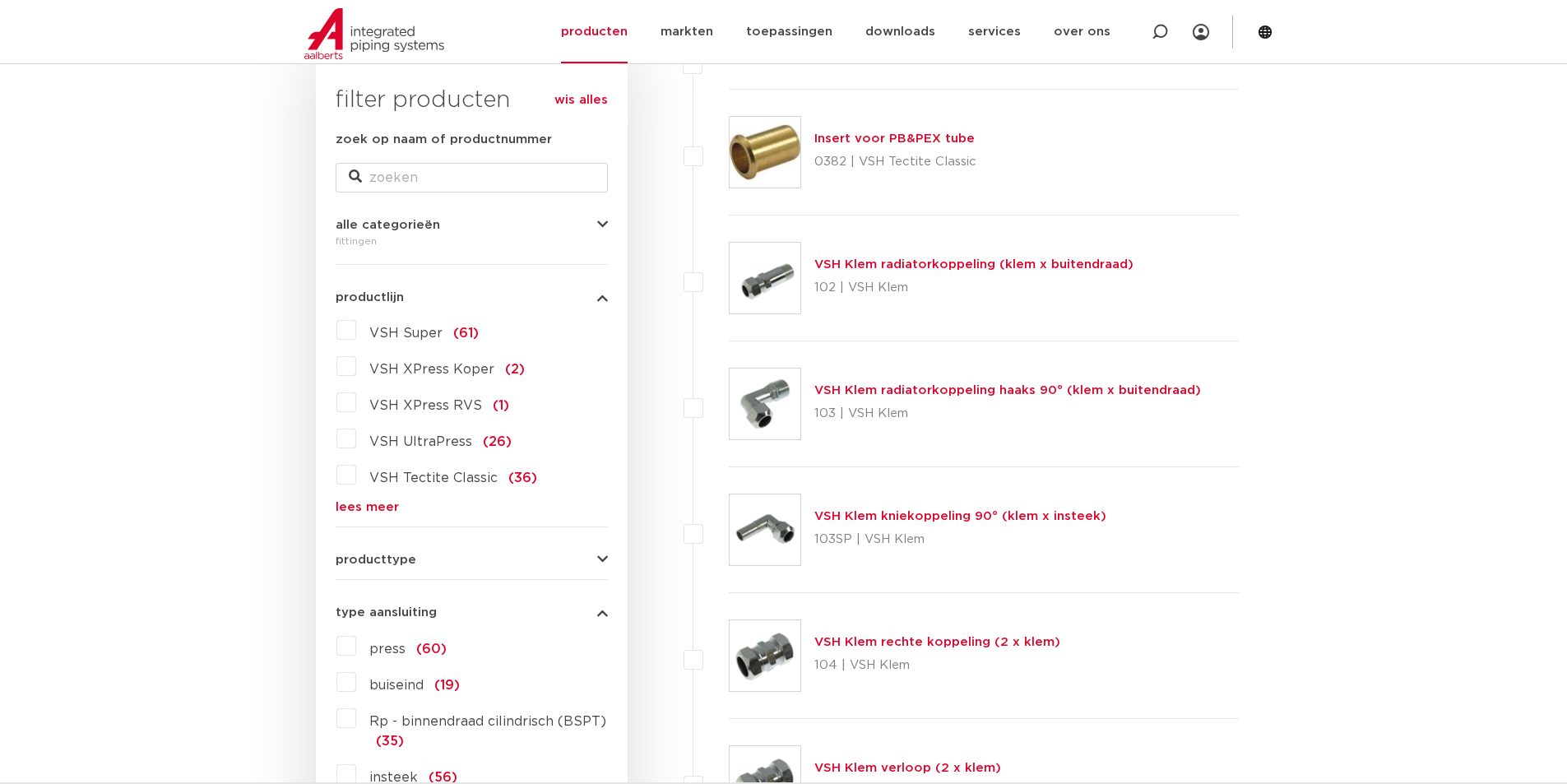
click at [605, 303] on icon "button" at bounding box center [603, 297] width 11 height 12
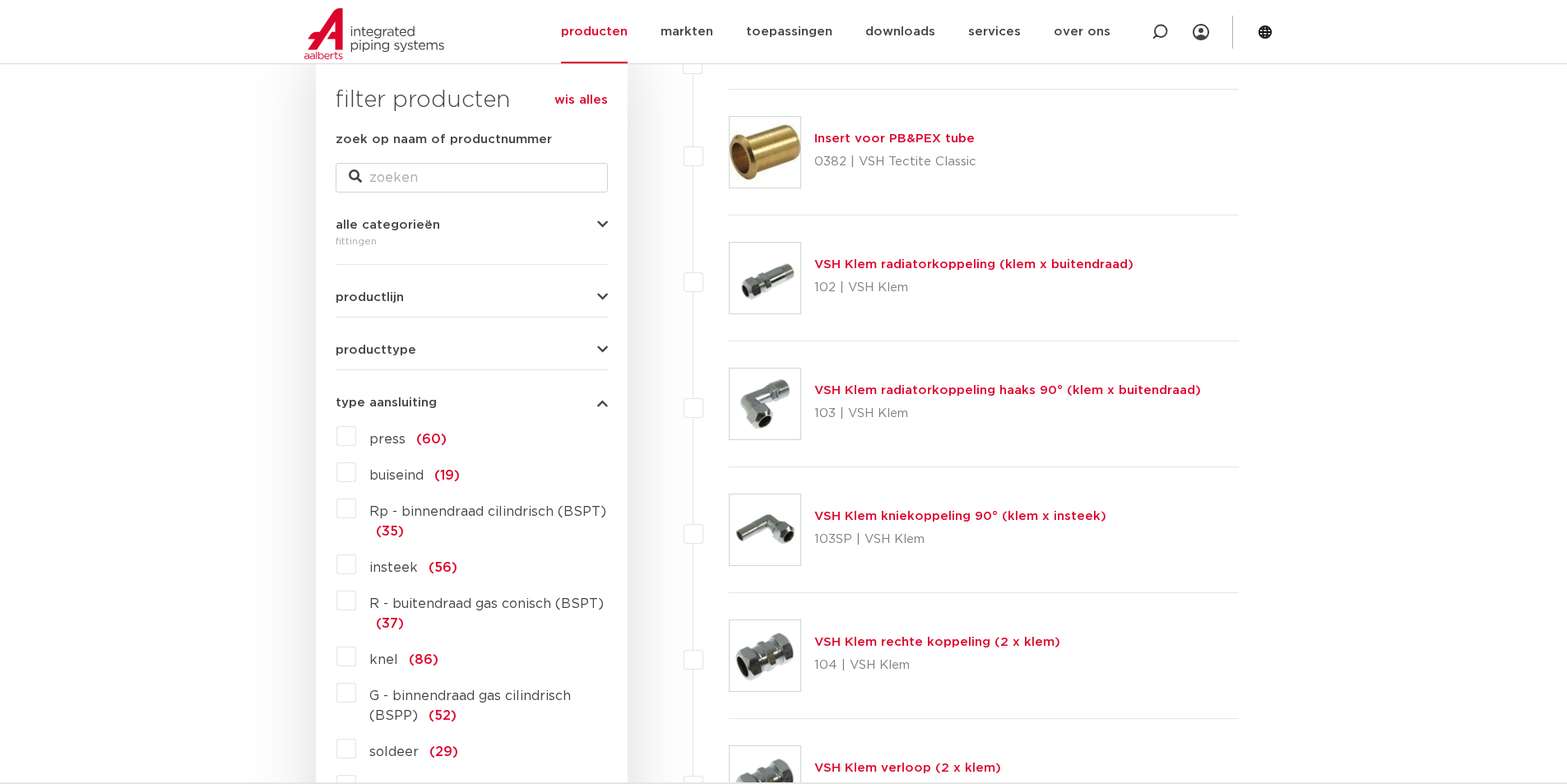
click at [600, 349] on icon "button" at bounding box center [603, 350] width 11 height 12
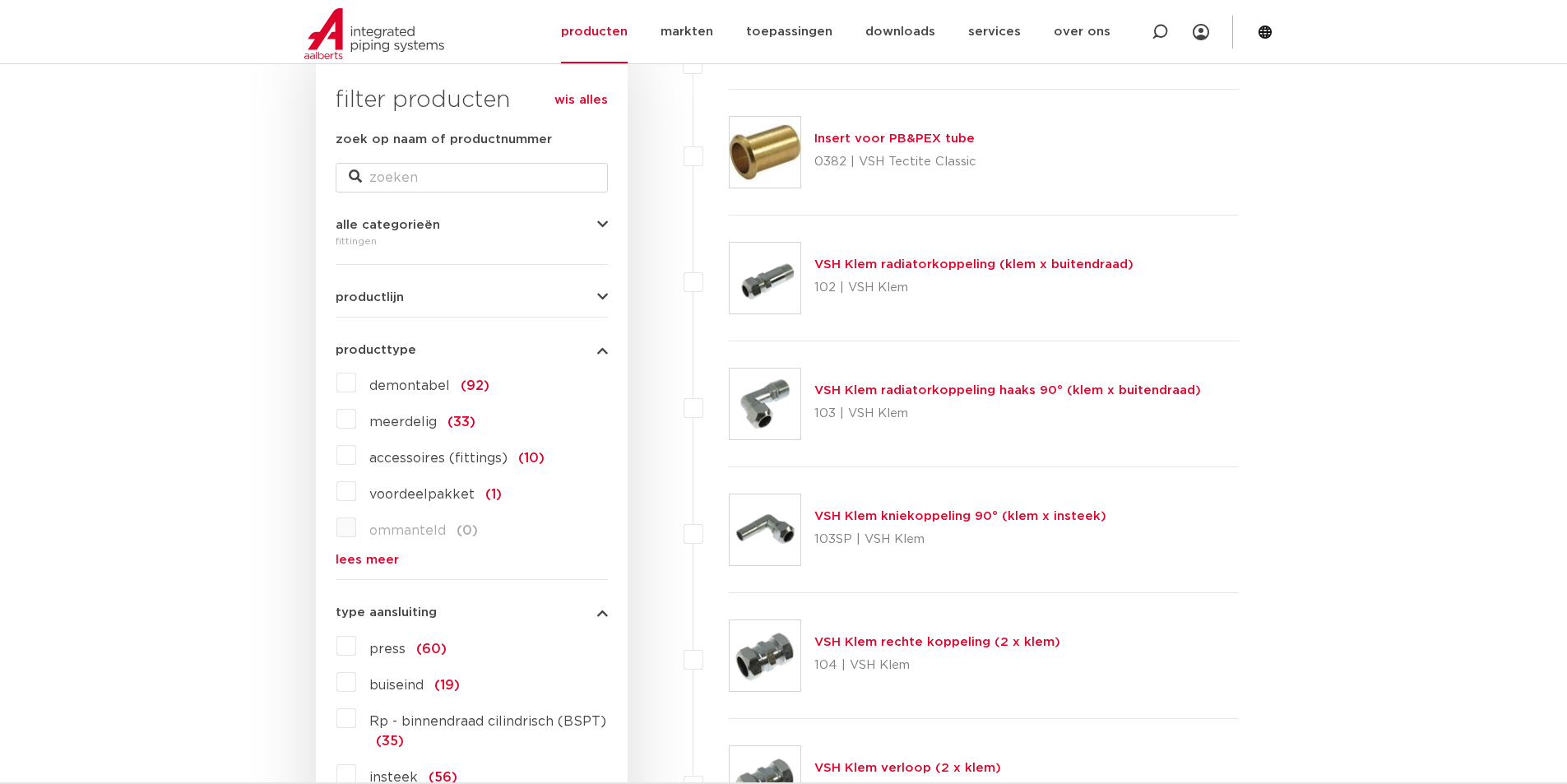
click at [603, 348] on icon "button" at bounding box center [603, 350] width 11 height 12
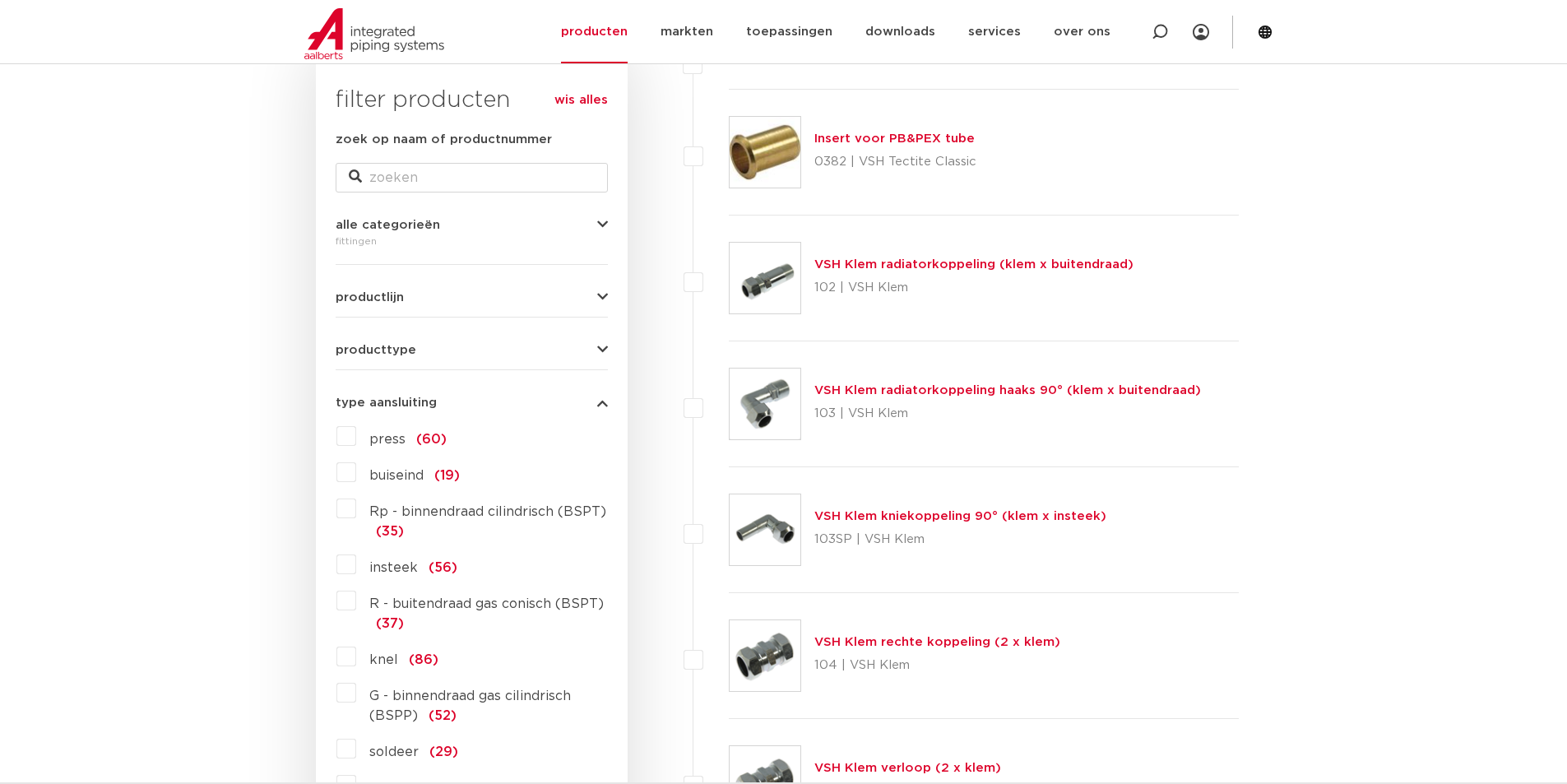
click at [606, 401] on icon "button" at bounding box center [603, 403] width 11 height 12
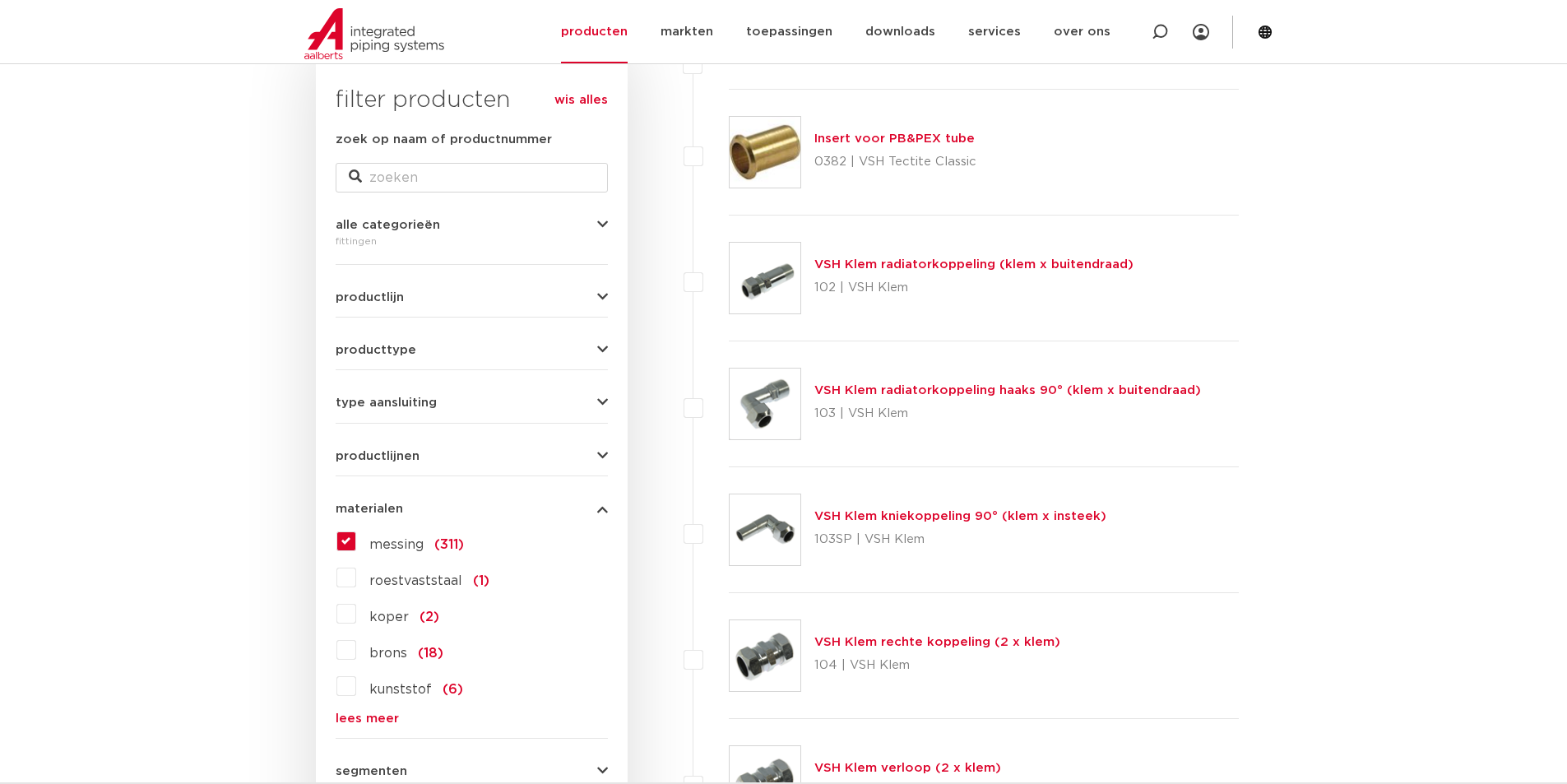
scroll to position [596, 0]
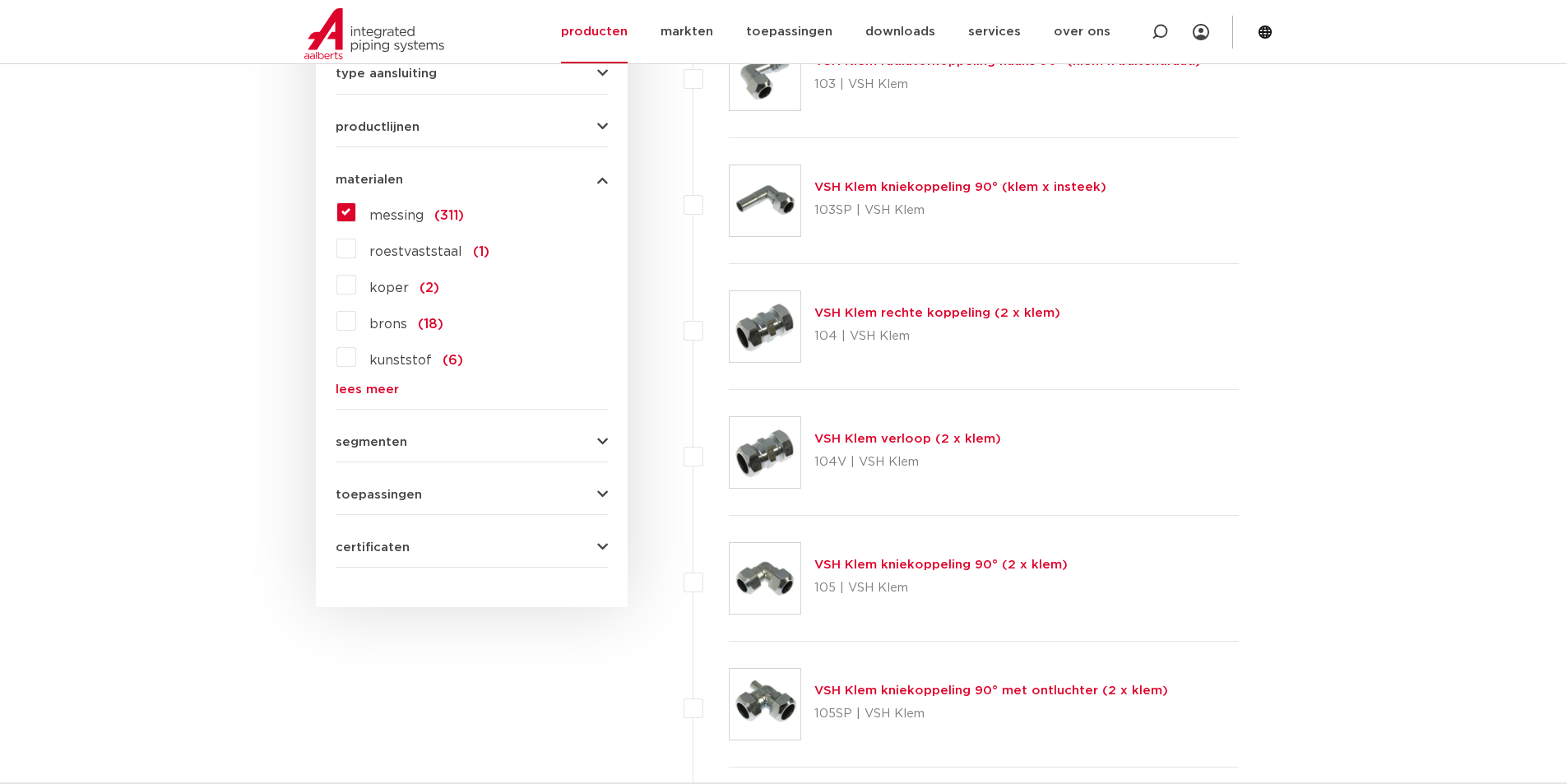
click at [436, 487] on div "toepassingen verwarming (245) perslucht (177) koeling (57) drinkwater (218) vac…" at bounding box center [471, 488] width 272 height 26
click at [441, 492] on button "toepassingen" at bounding box center [471, 495] width 272 height 12
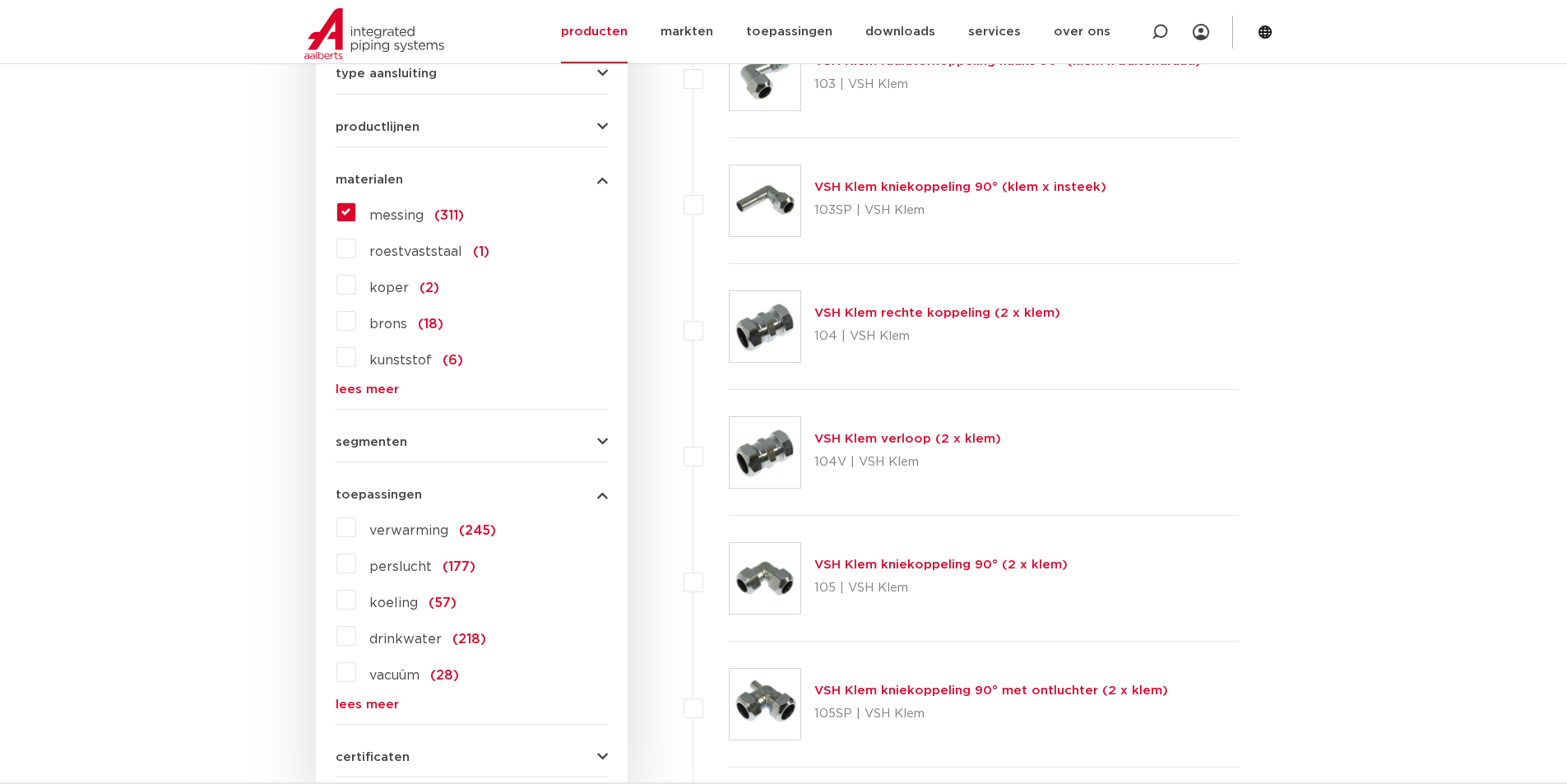
click at [423, 434] on div "segmenten utiliteitsbouw (307) industrie (194) woningbouw (188) scheepsbouw (11…" at bounding box center [471, 436] width 272 height 26
click at [428, 443] on button "segmenten" at bounding box center [471, 442] width 272 height 12
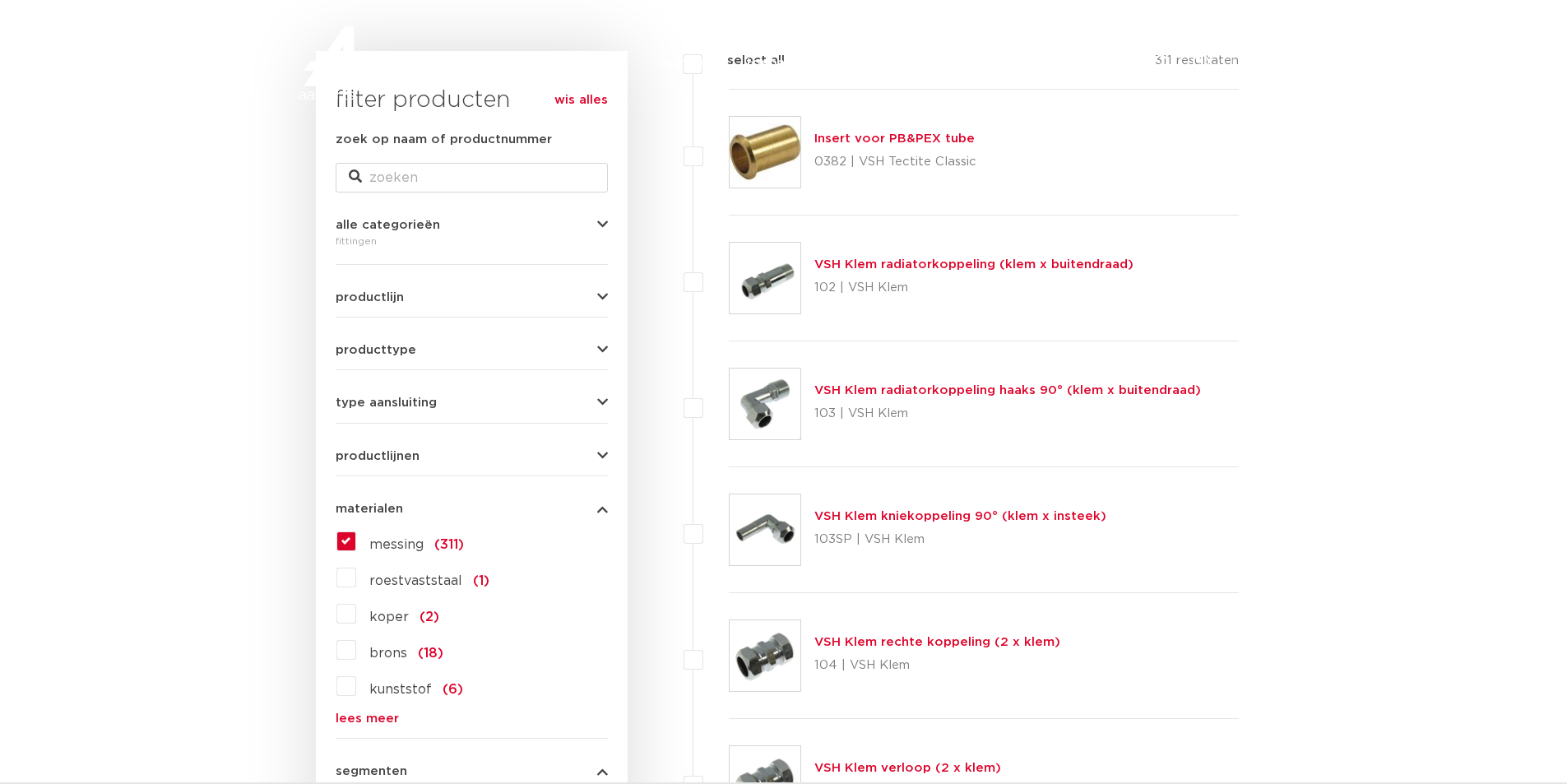
scroll to position [0, 0]
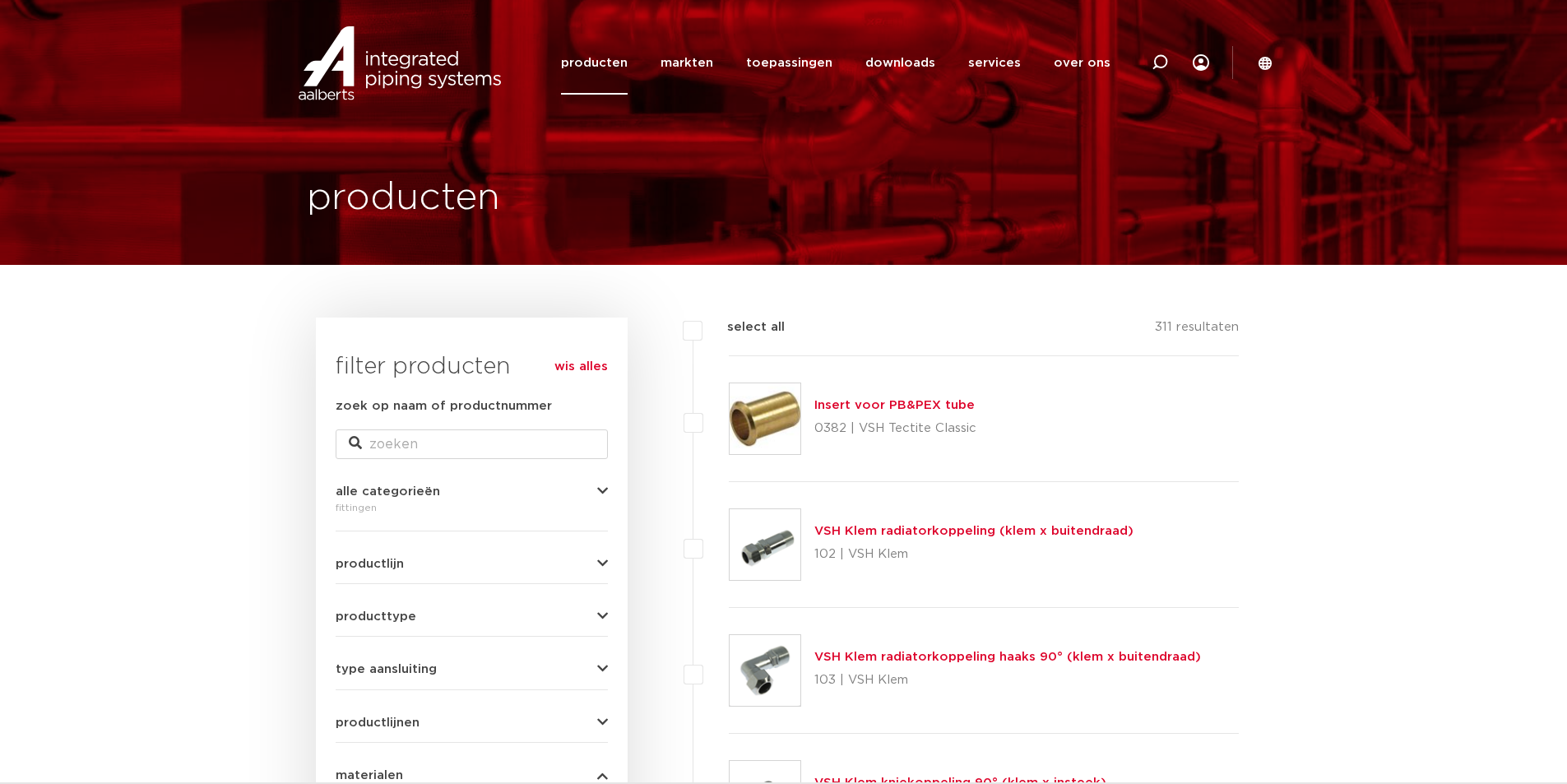
click at [1159, 62] on icon at bounding box center [1160, 62] width 17 height 17
click at [749, 60] on input "Zoeken" at bounding box center [912, 60] width 518 height 33
paste input "0450549"
type input "0450549"
click button "Zoeken" at bounding box center [0, 0] width 0 height 0
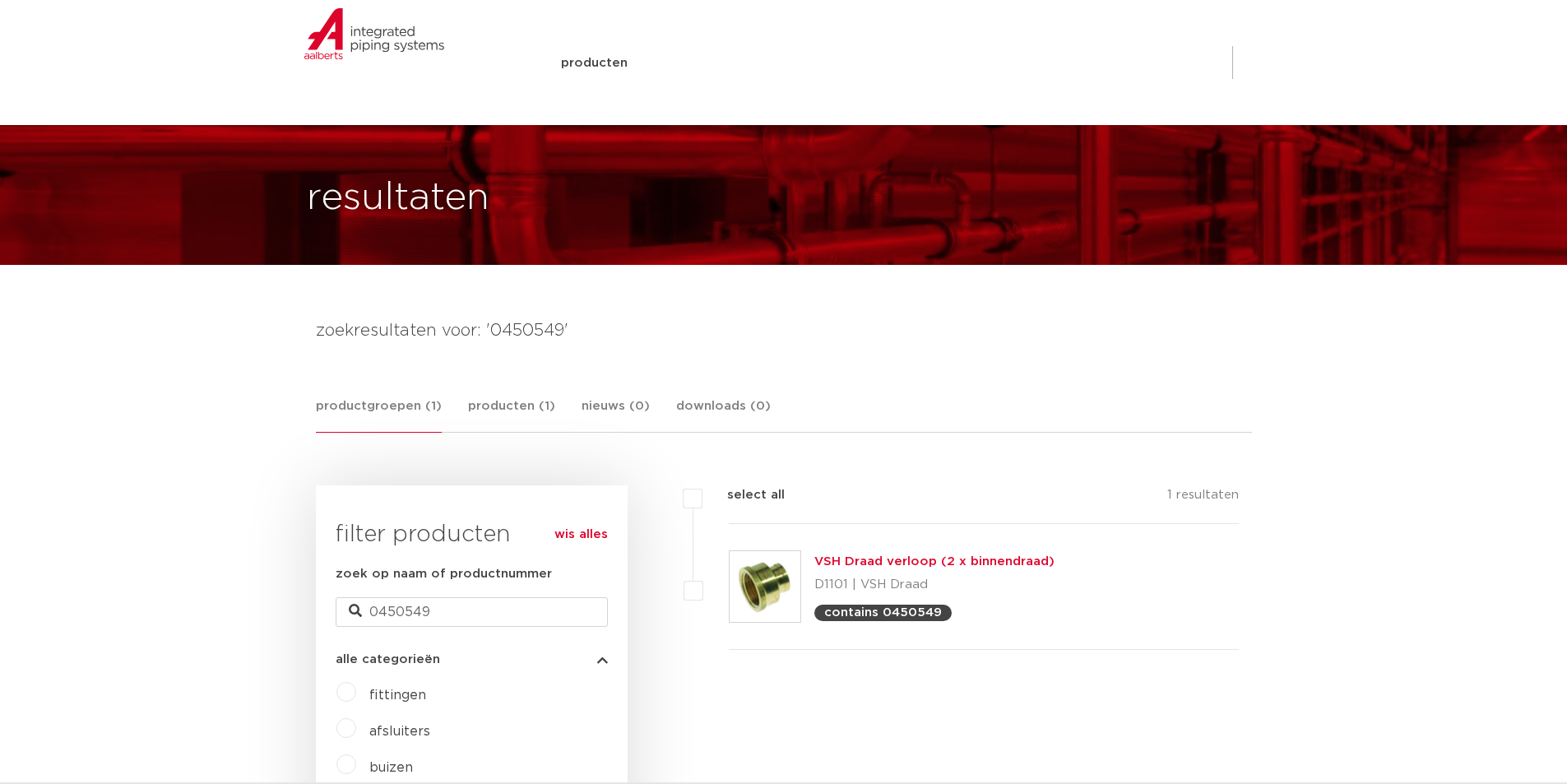
click at [903, 562] on link "VSH Draad verloop (2 x binnendraad)" at bounding box center [935, 561] width 240 height 12
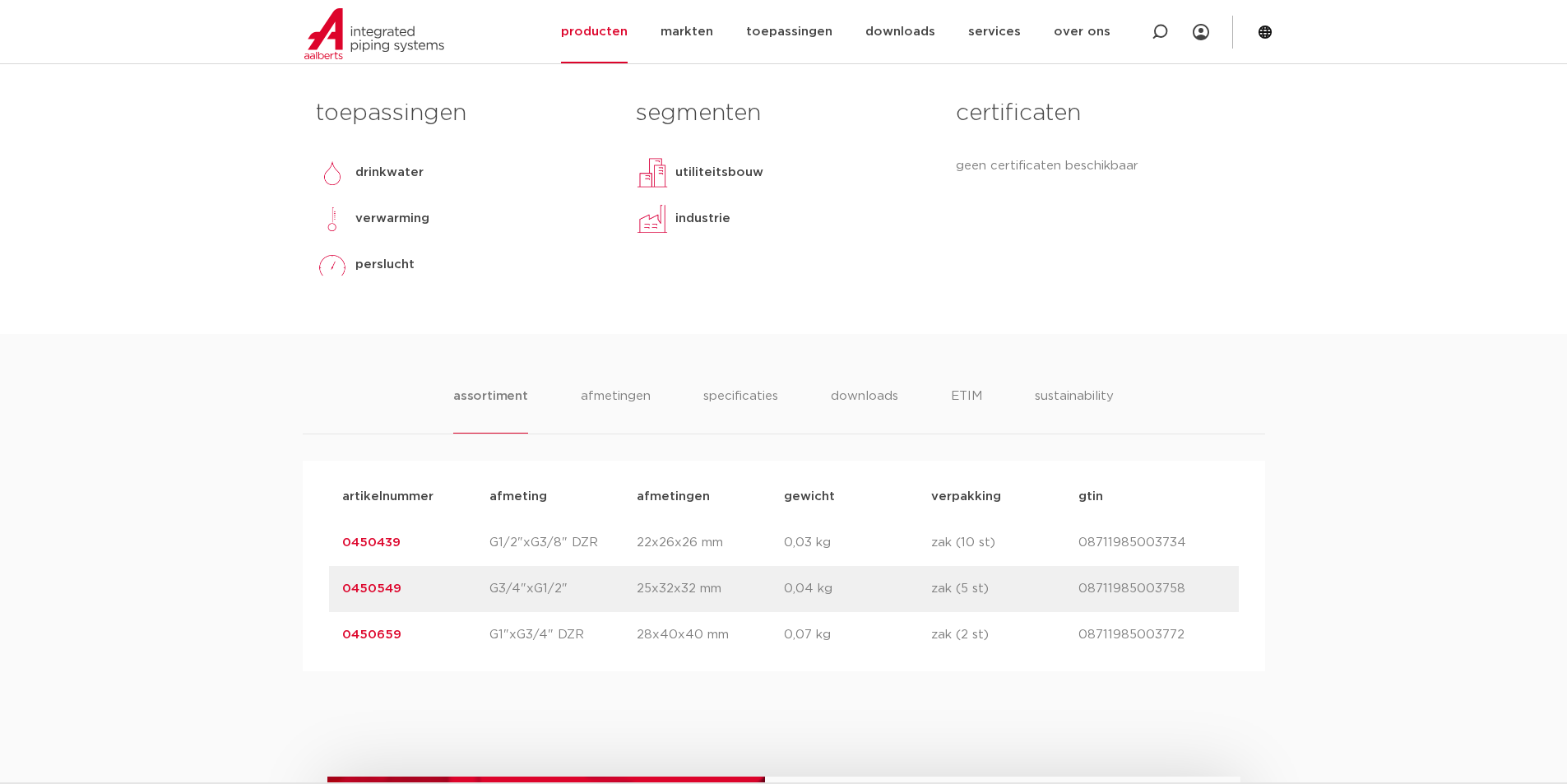
scroll to position [1151, 0]
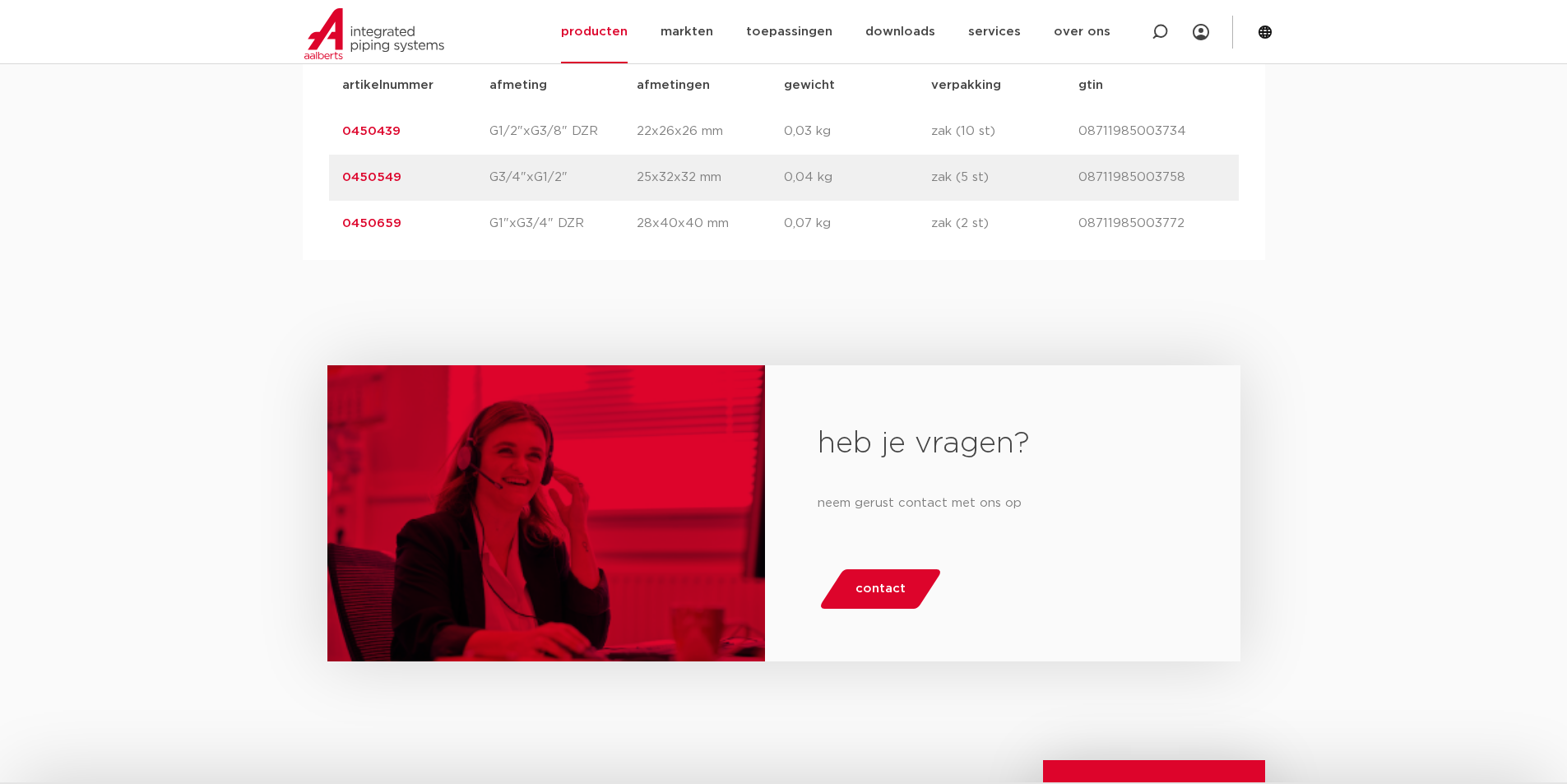
click at [375, 217] on link "0450659" at bounding box center [372, 223] width 60 height 12
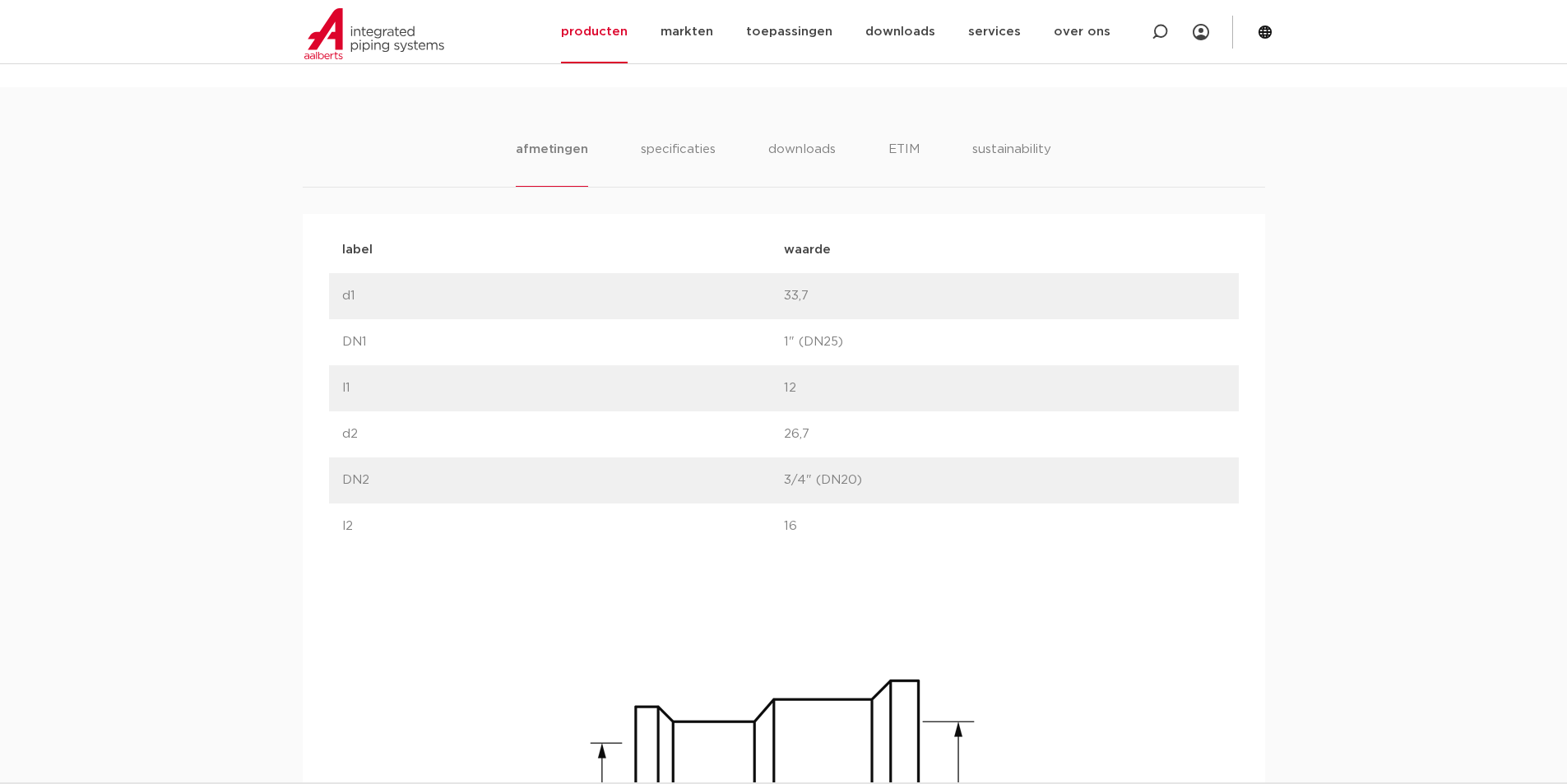
scroll to position [822, 0]
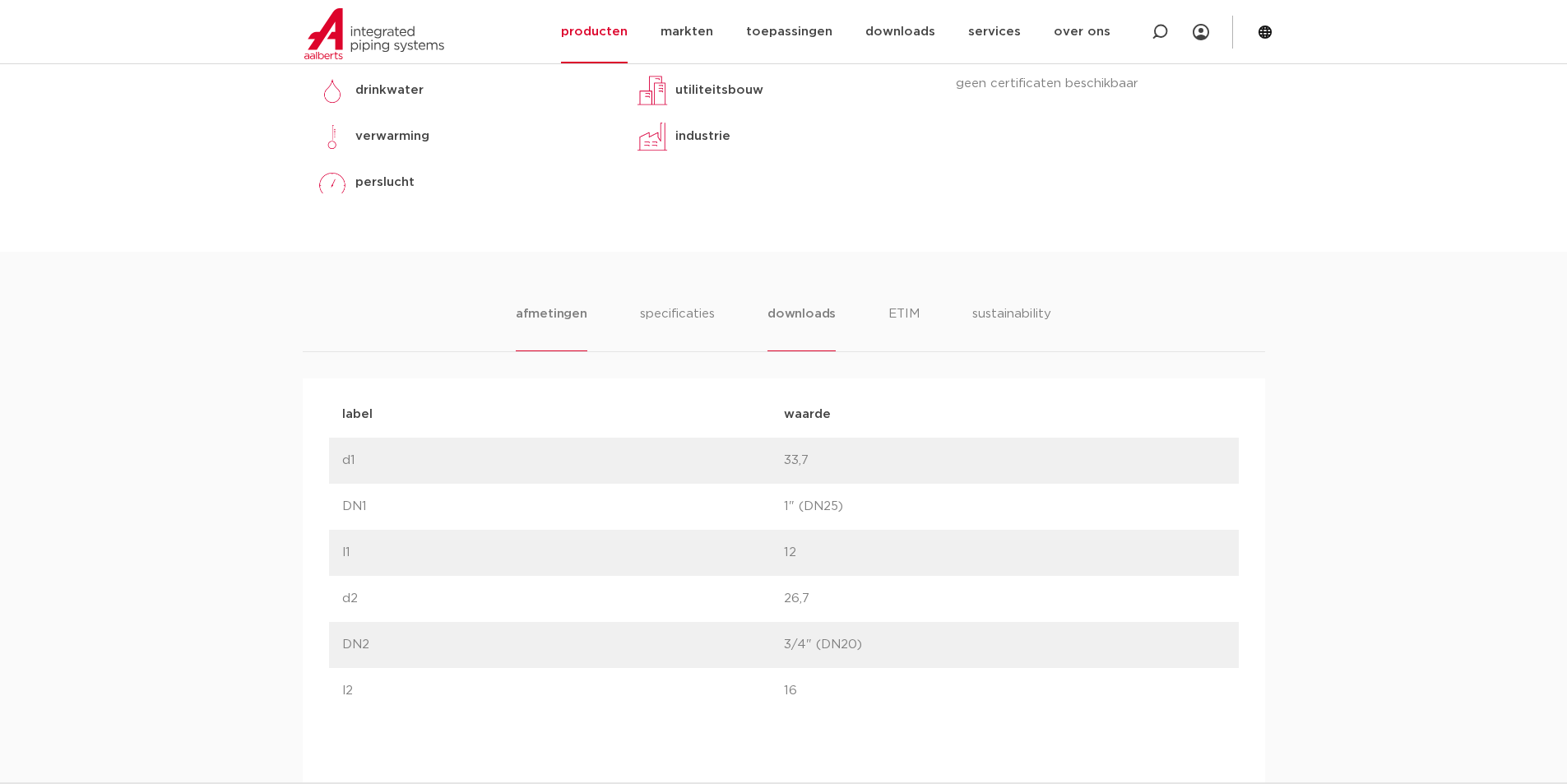
click at [803, 319] on li "downloads" at bounding box center [801, 327] width 68 height 47
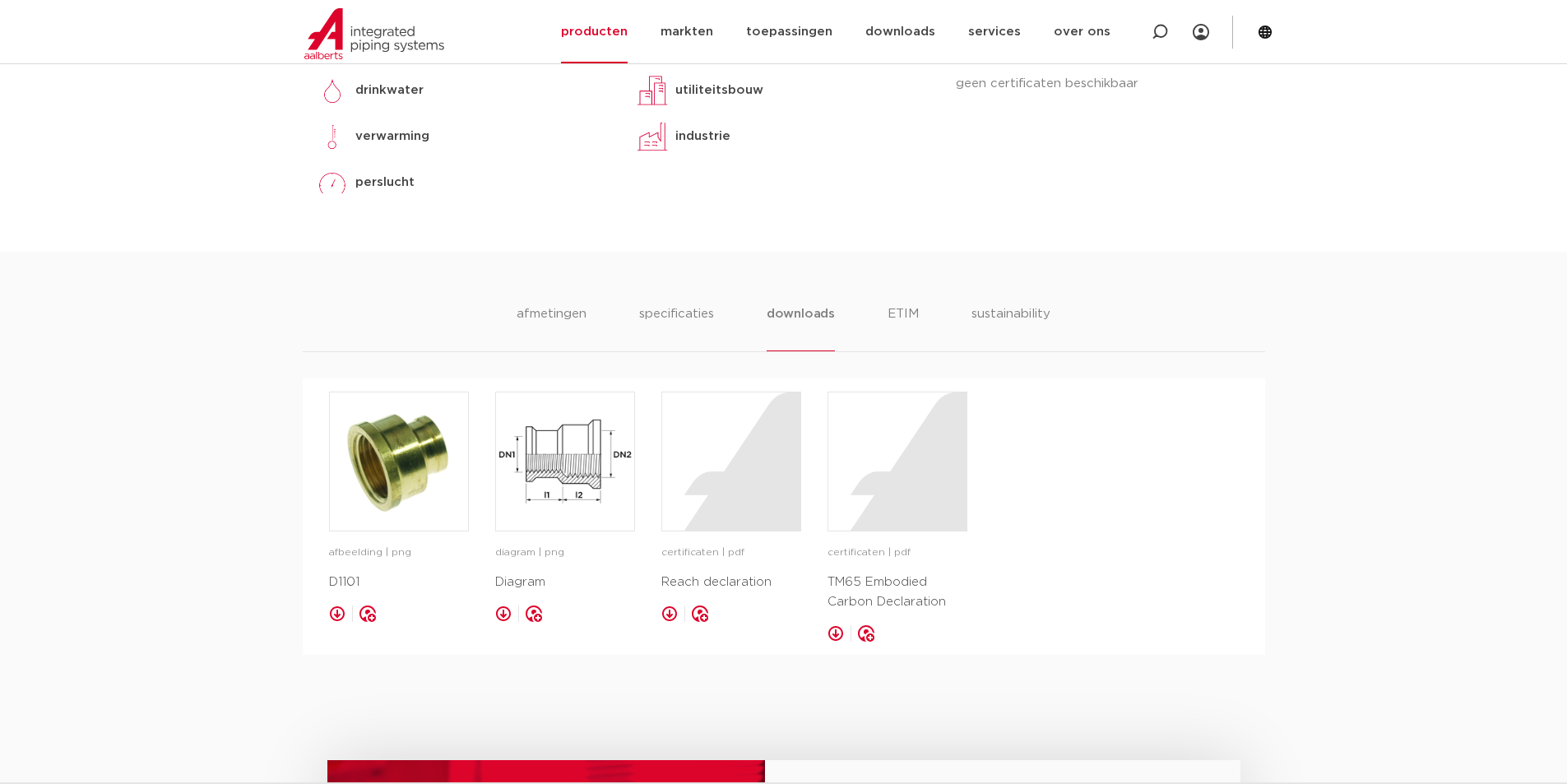
click at [721, 313] on ul "afmetingen specificaties downloads ETIM sustainability" at bounding box center [784, 327] width 534 height 47
click at [632, 316] on ul "afmetingen specificaties downloads ETIM sustainability" at bounding box center [784, 327] width 534 height 47
click at [610, 316] on ul "afmetingen specificaties downloads ETIM sustainability" at bounding box center [784, 327] width 534 height 47
click at [590, 312] on ul "afmetingen specificaties downloads ETIM sustainability" at bounding box center [784, 327] width 534 height 47
click at [575, 308] on li "afmetingen" at bounding box center [551, 327] width 71 height 47
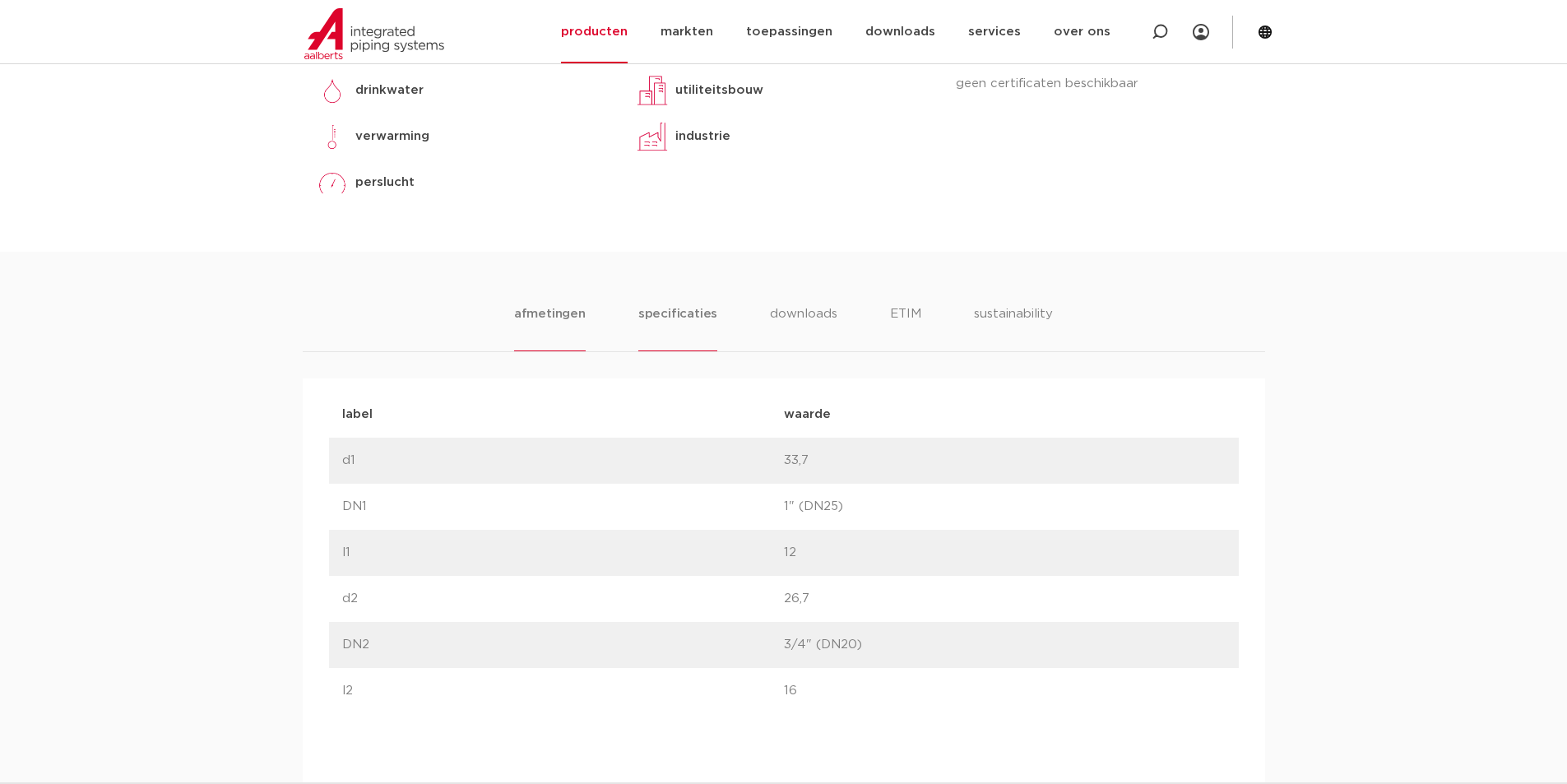
click at [640, 316] on li "specificaties" at bounding box center [678, 327] width 79 height 47
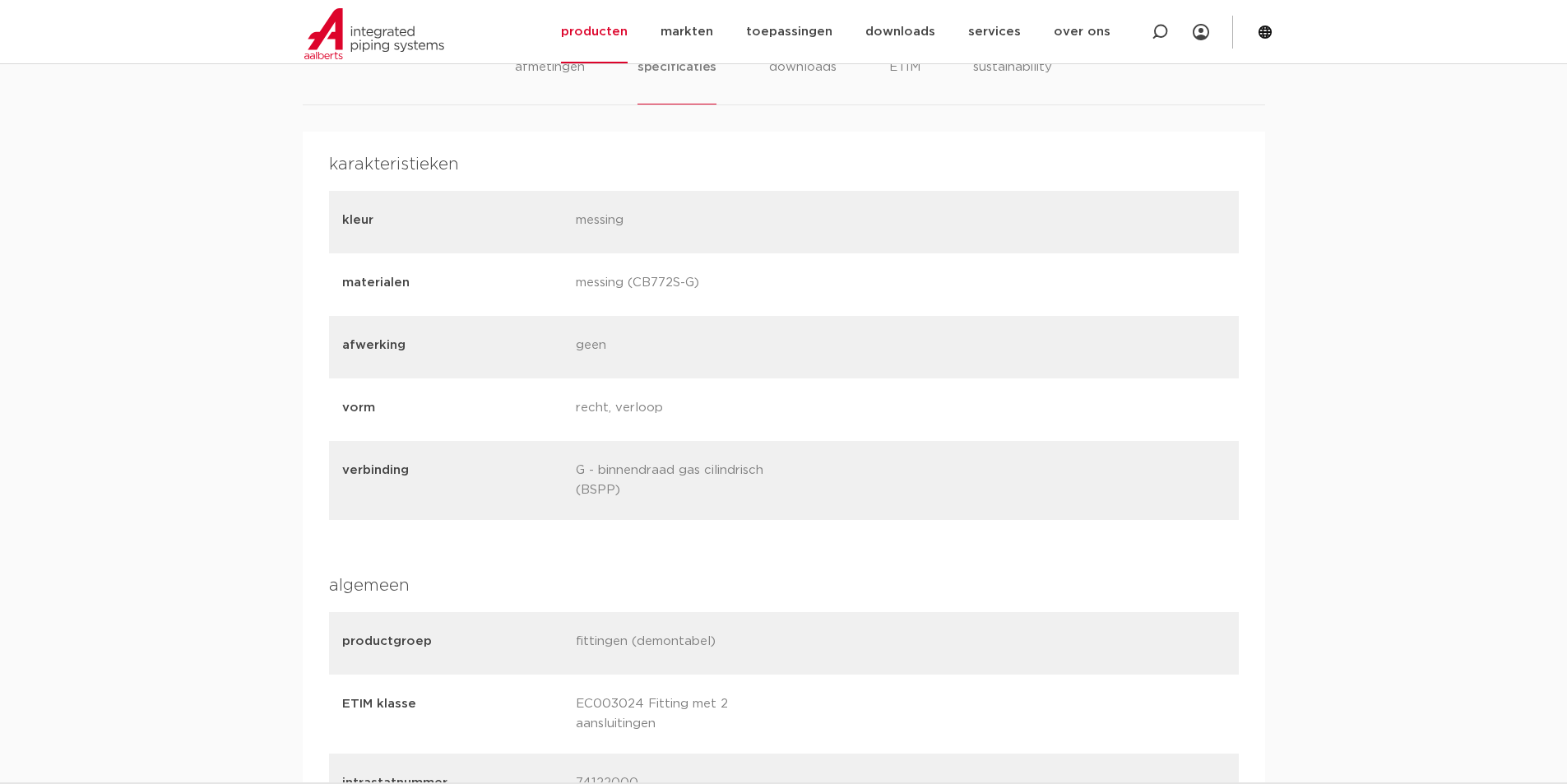
scroll to position [987, 0]
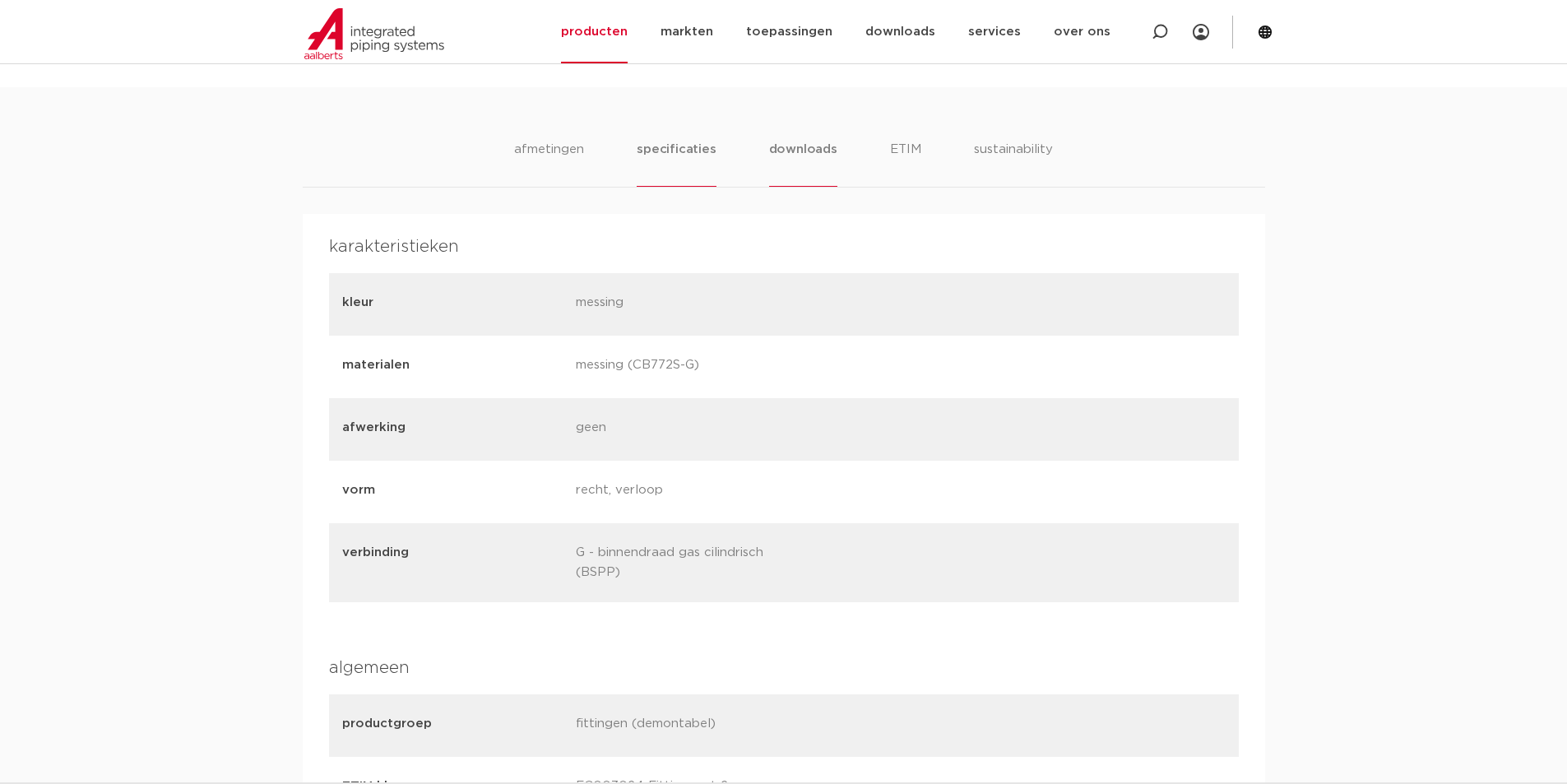
click at [793, 163] on li "downloads" at bounding box center [803, 163] width 68 height 47
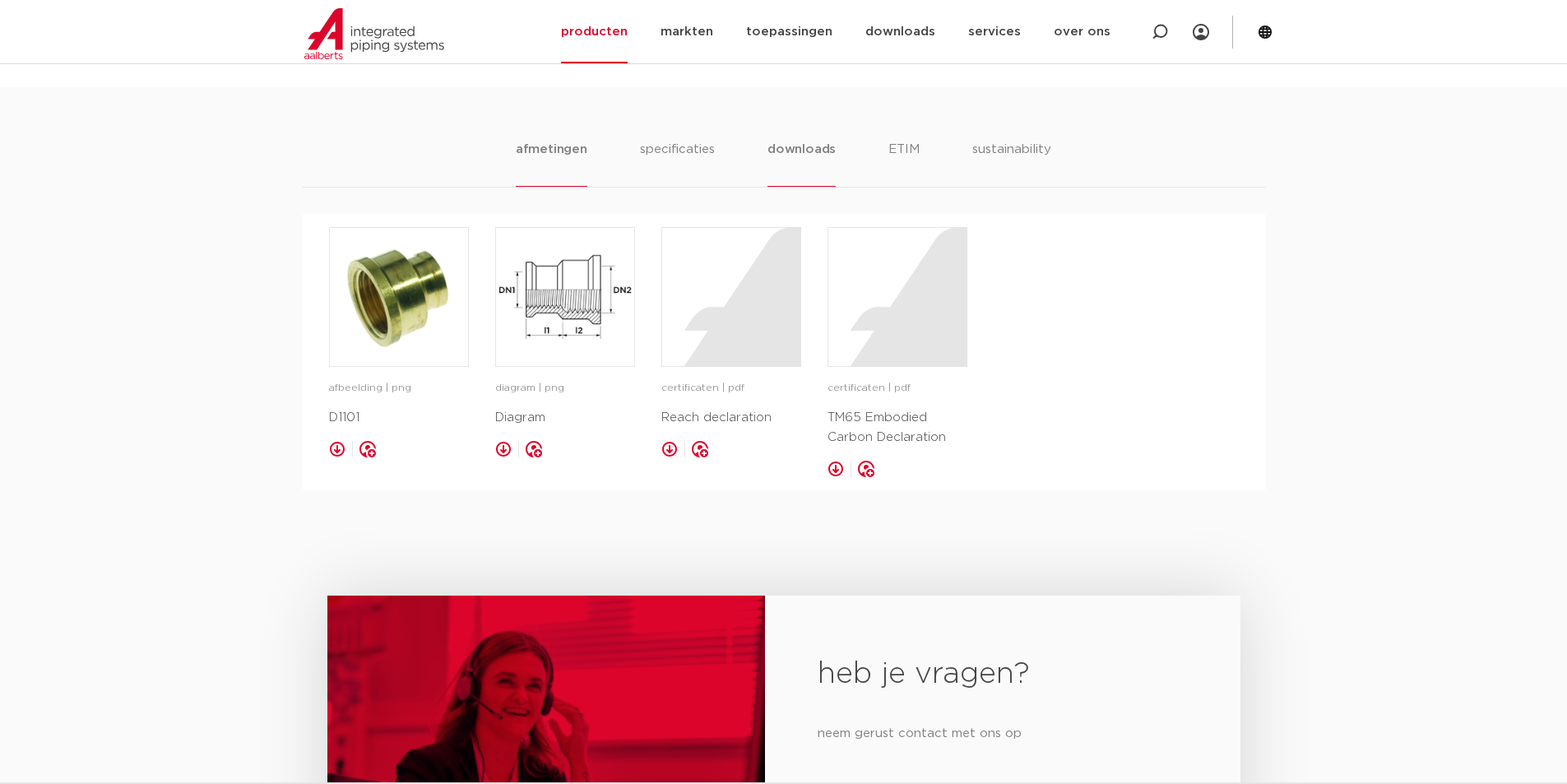
click at [540, 150] on li "afmetingen" at bounding box center [551, 163] width 71 height 47
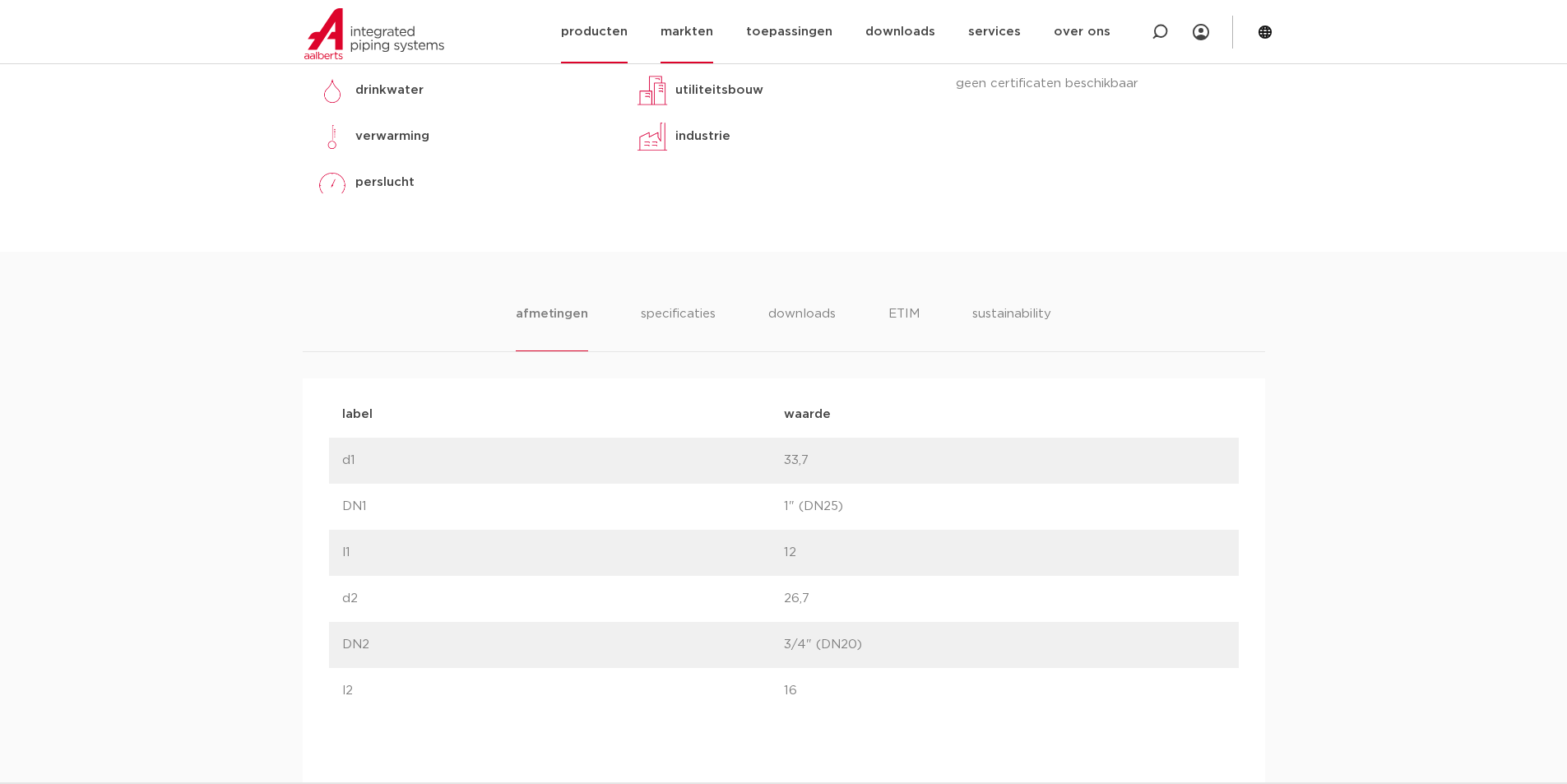
scroll to position [412, 0]
